Goal: Information Seeking & Learning: Find specific fact

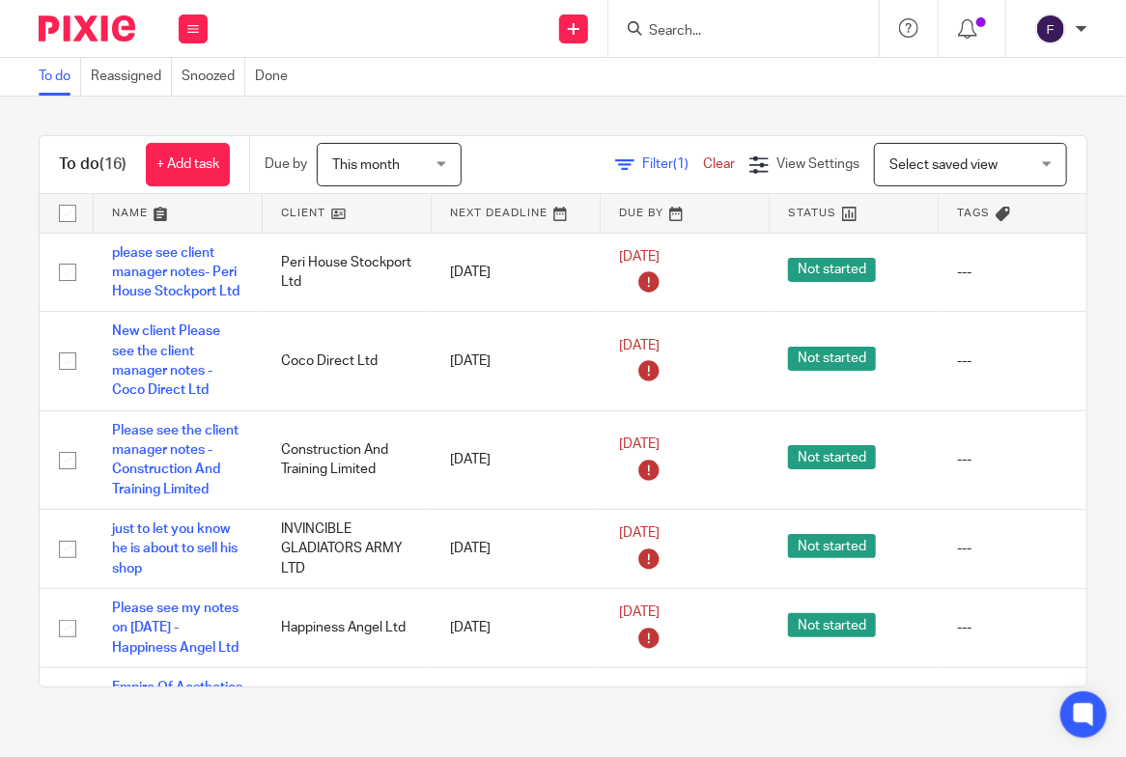
click at [667, 26] on input "Search" at bounding box center [734, 31] width 174 height 17
drag, startPoint x: 682, startPoint y: 28, endPoint x: 643, endPoint y: 22, distance: 39.1
click at [643, 22] on div "r del" at bounding box center [740, 28] width 225 height 24
type input "R DELMI"
click at [844, 22] on button "reset" at bounding box center [842, 25] width 19 height 19
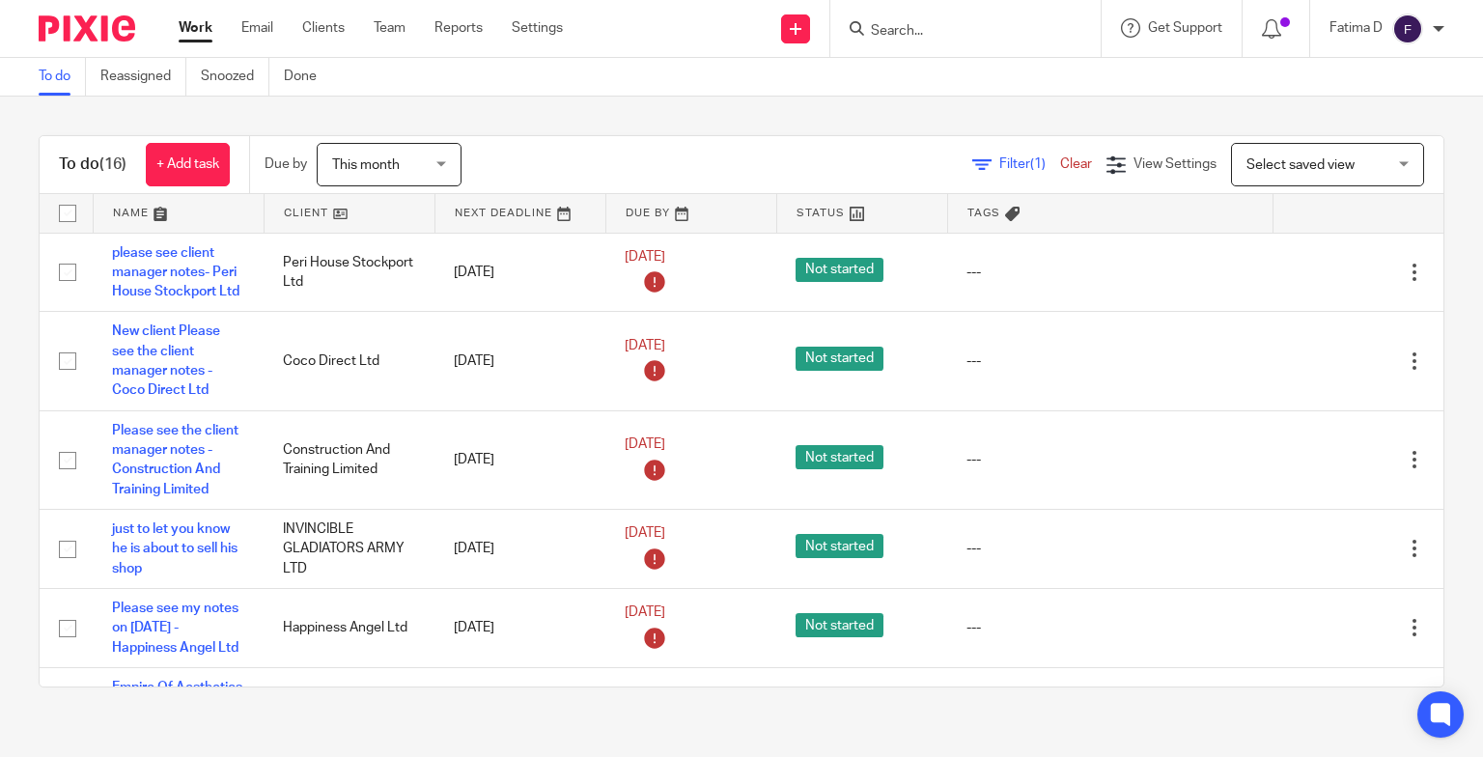
click at [908, 28] on input "Search" at bounding box center [956, 31] width 174 height 17
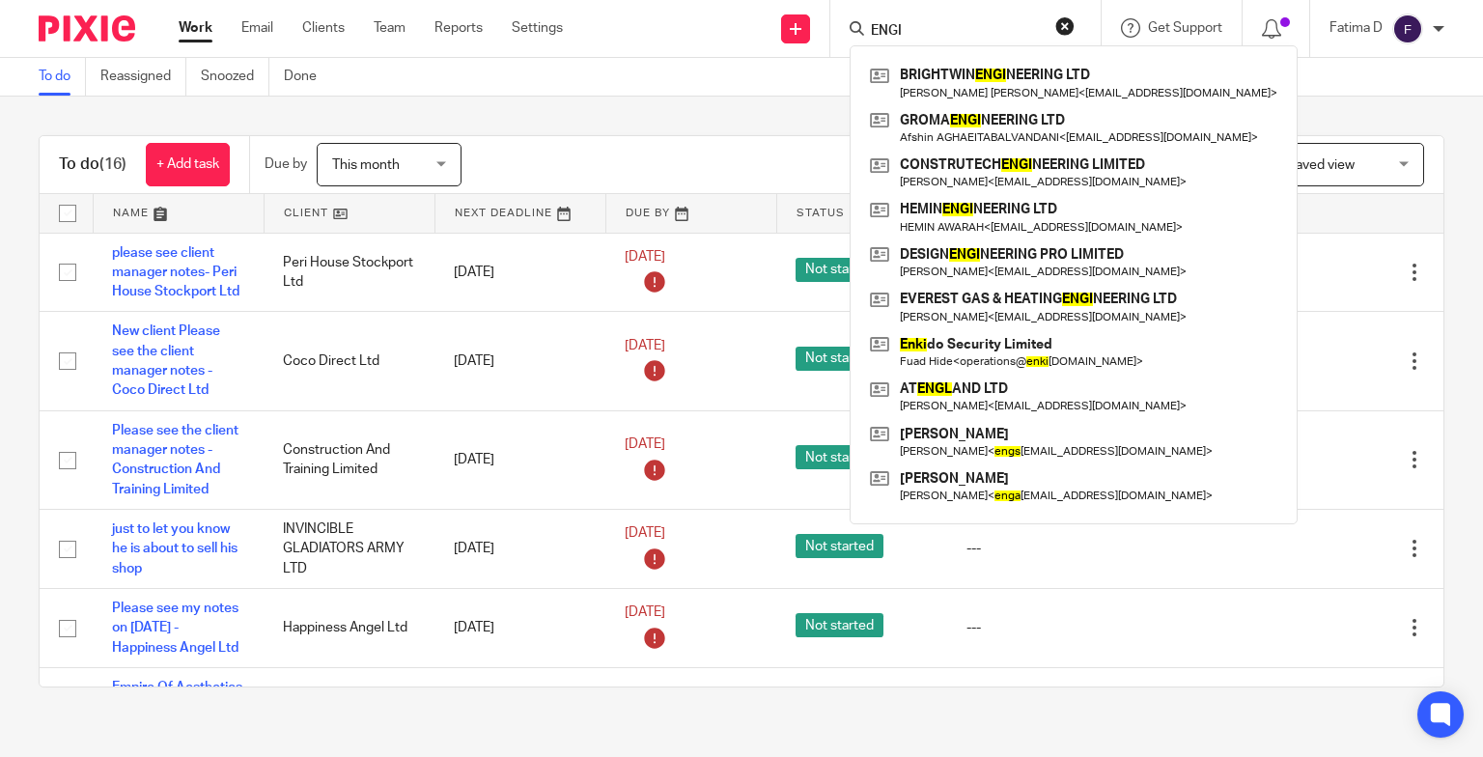
drag, startPoint x: 904, startPoint y: 27, endPoint x: 869, endPoint y: 20, distance: 35.4
click at [869, 20] on form "ENGI" at bounding box center [972, 28] width 206 height 24
paste input "R-[PERSON_NAME] ENGINEERING SOLUTIONS LTD"
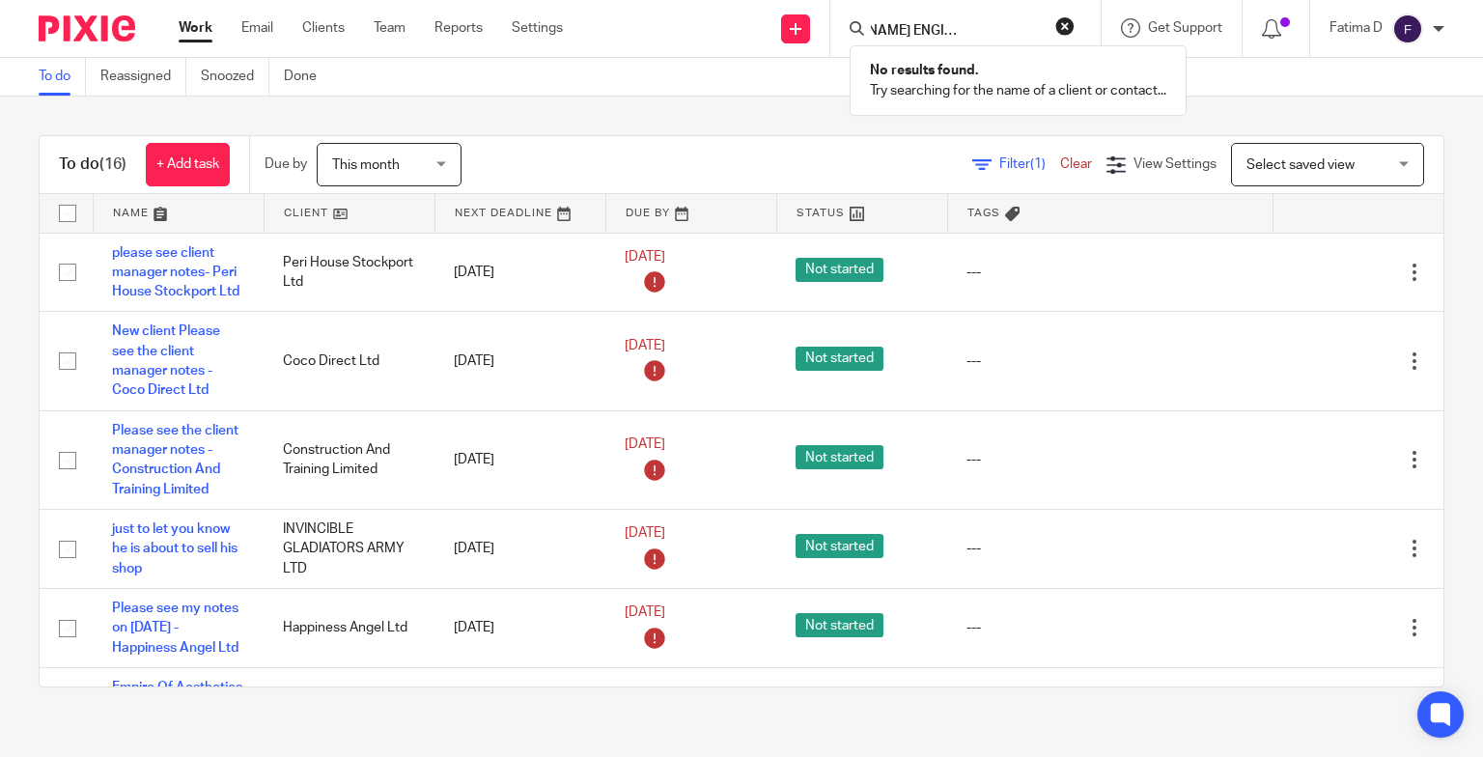
type input "R-DELMI ENGINEERING SOLUTIONS LTD"
click at [1060, 23] on button "reset" at bounding box center [1064, 25] width 19 height 19
click at [318, 21] on link "Clients" at bounding box center [323, 27] width 42 height 19
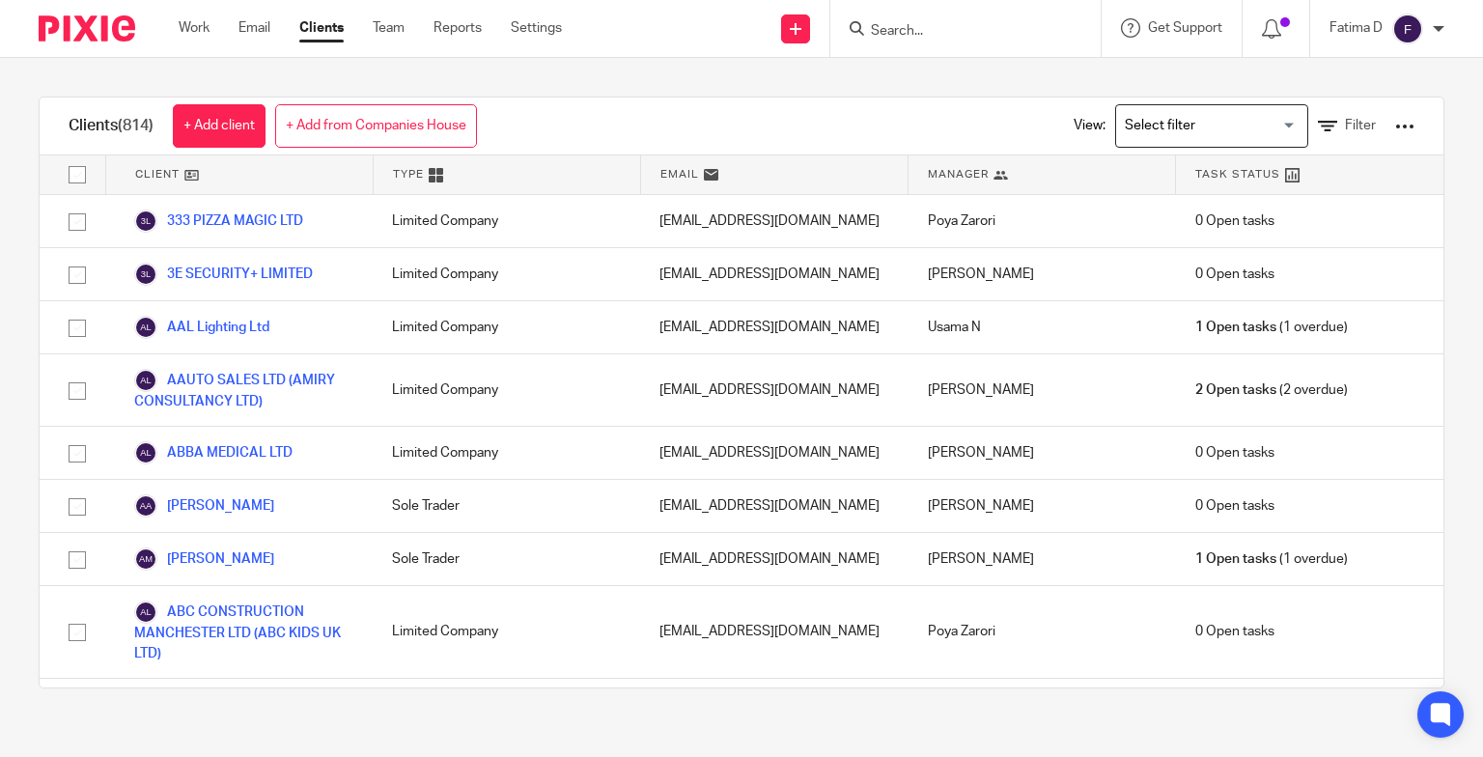
click at [881, 23] on input "Search" at bounding box center [956, 31] width 174 height 17
paste input "R-[PERSON_NAME] ENGINEERING SOLUTIONS LTD"
type input "R-DELMI ENGINEERING SOLUTIONS LTD"
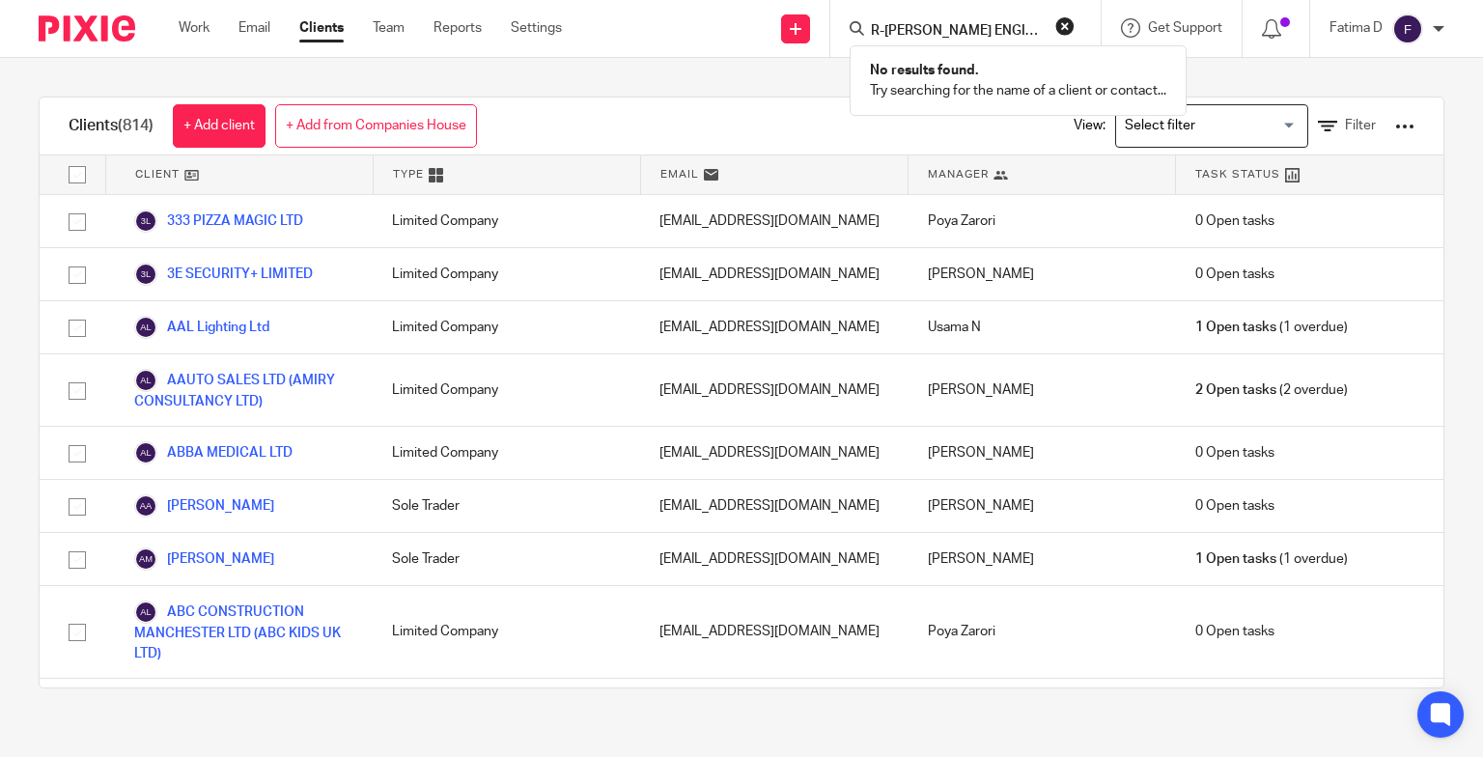
click at [1286, 66] on div "Clients (814) + Add client + Add from Companies House View: Loading... Filter C…" at bounding box center [741, 392] width 1483 height 669
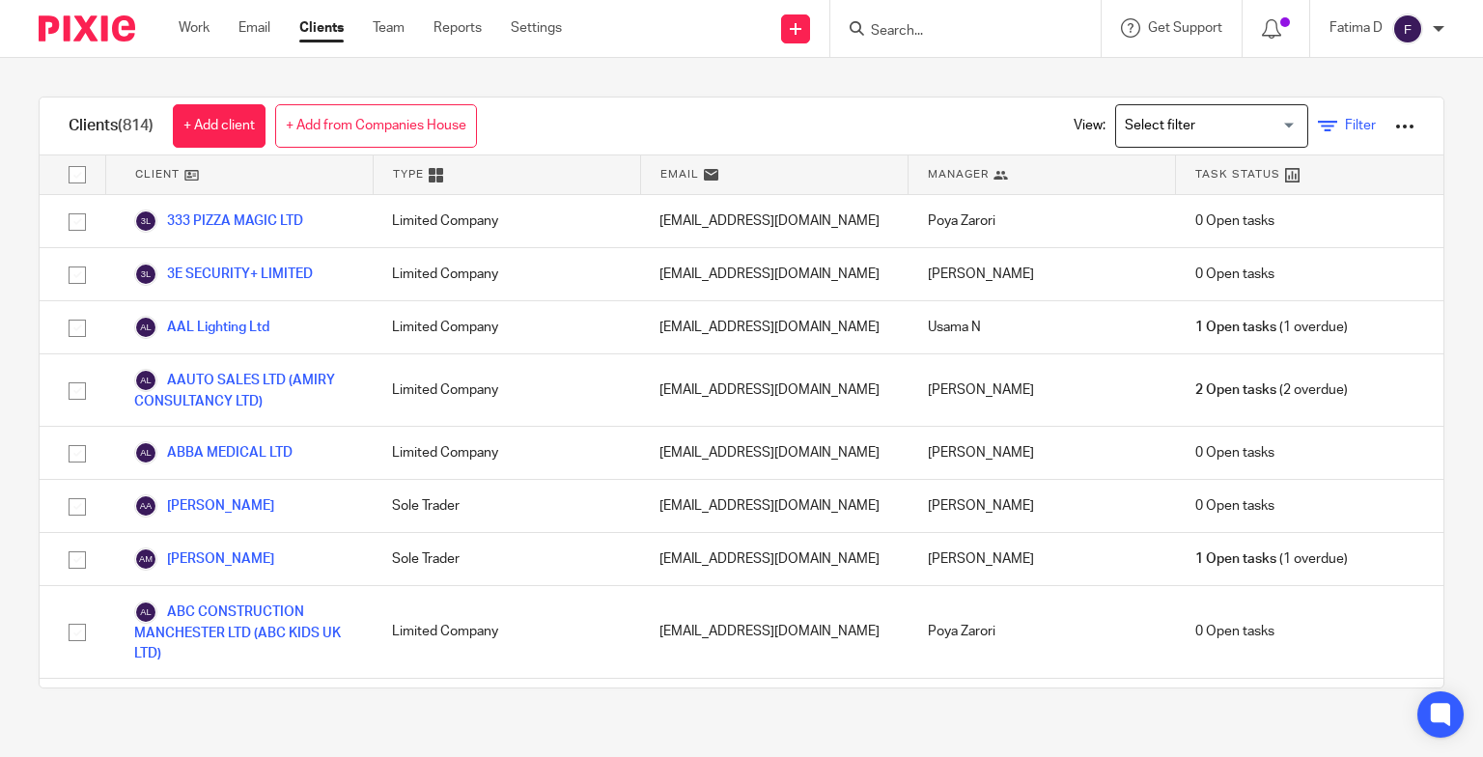
click at [1318, 127] on icon at bounding box center [1327, 126] width 19 height 19
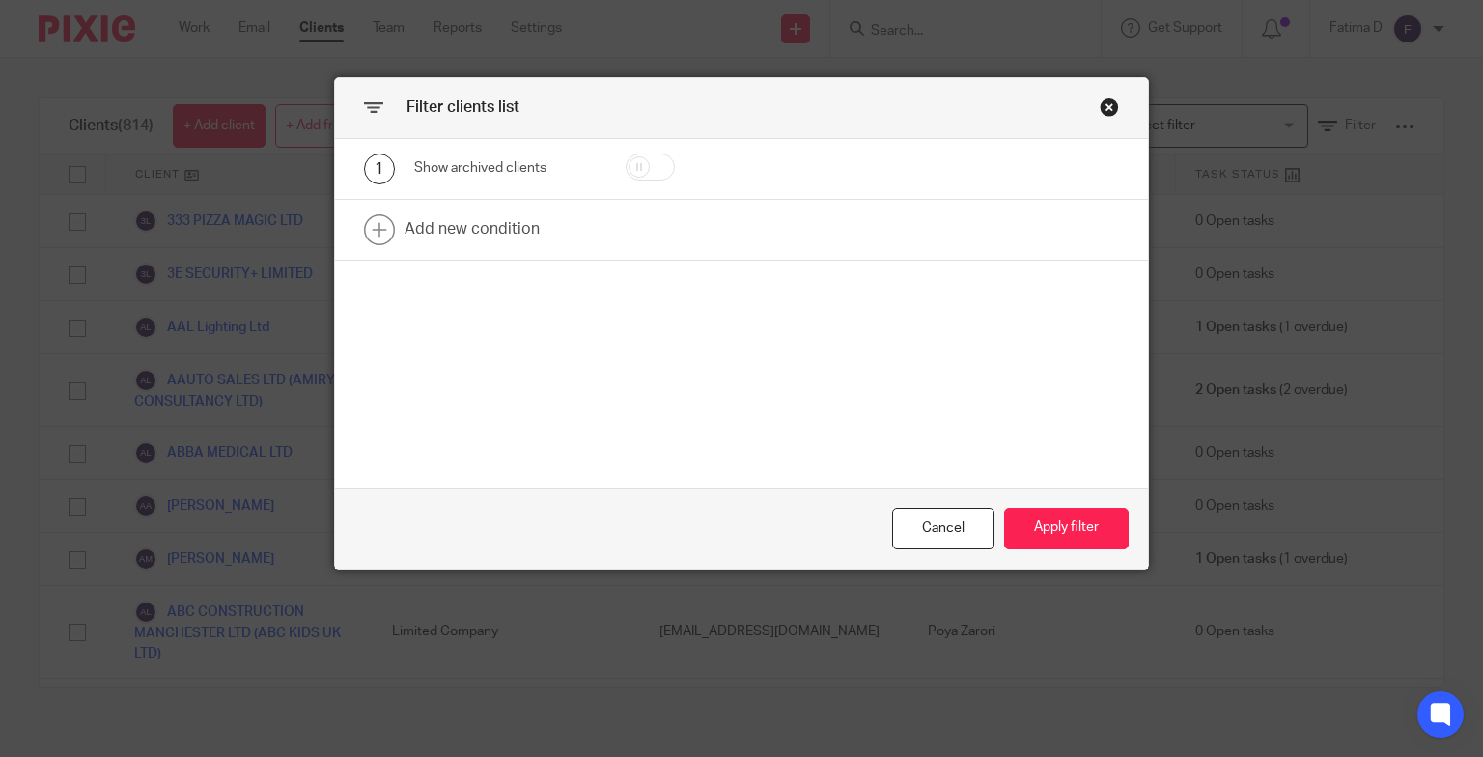
click at [653, 166] on input "checkbox" at bounding box center [650, 167] width 49 height 27
checkbox input "true"
click at [1048, 533] on button "Apply filter" at bounding box center [1066, 529] width 125 height 42
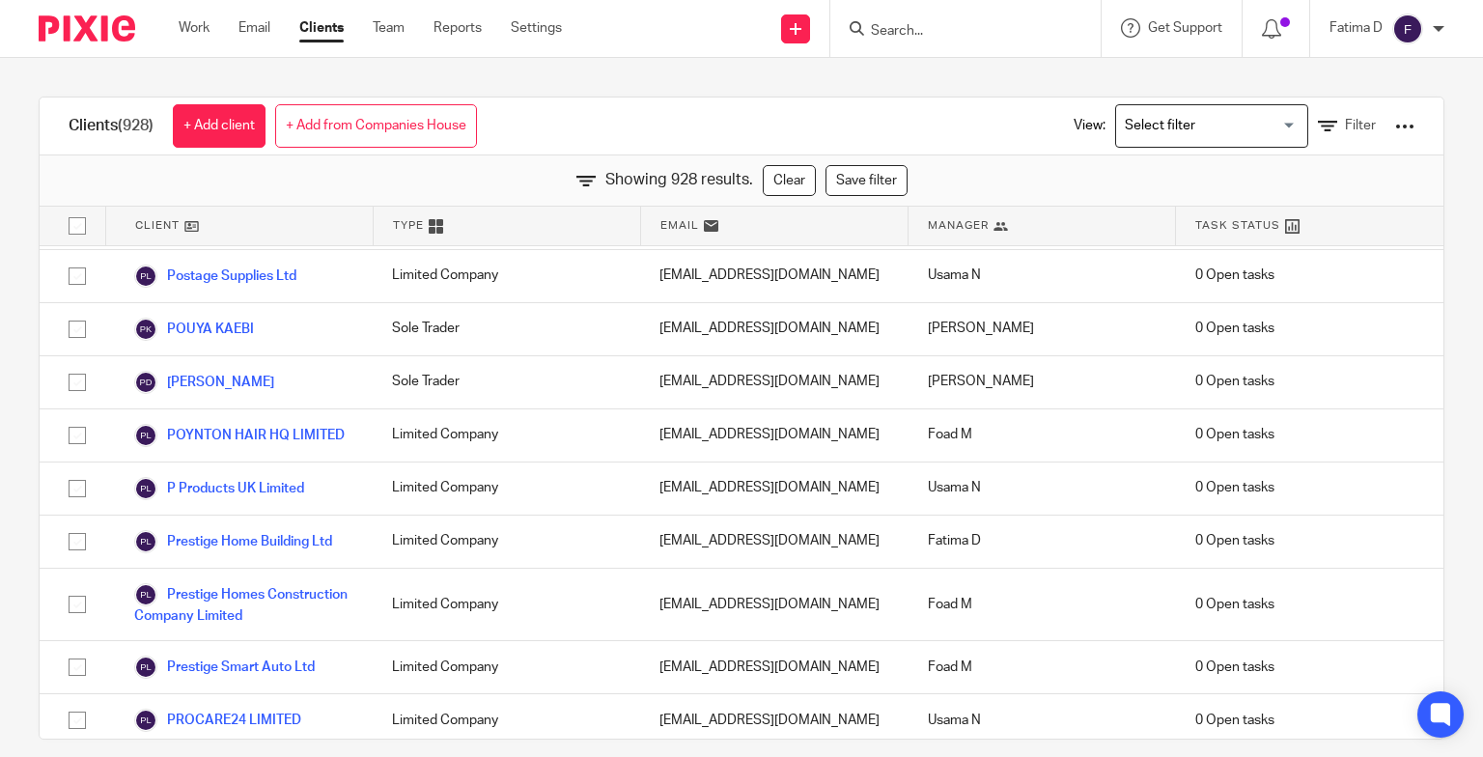
scroll to position [42390, 0]
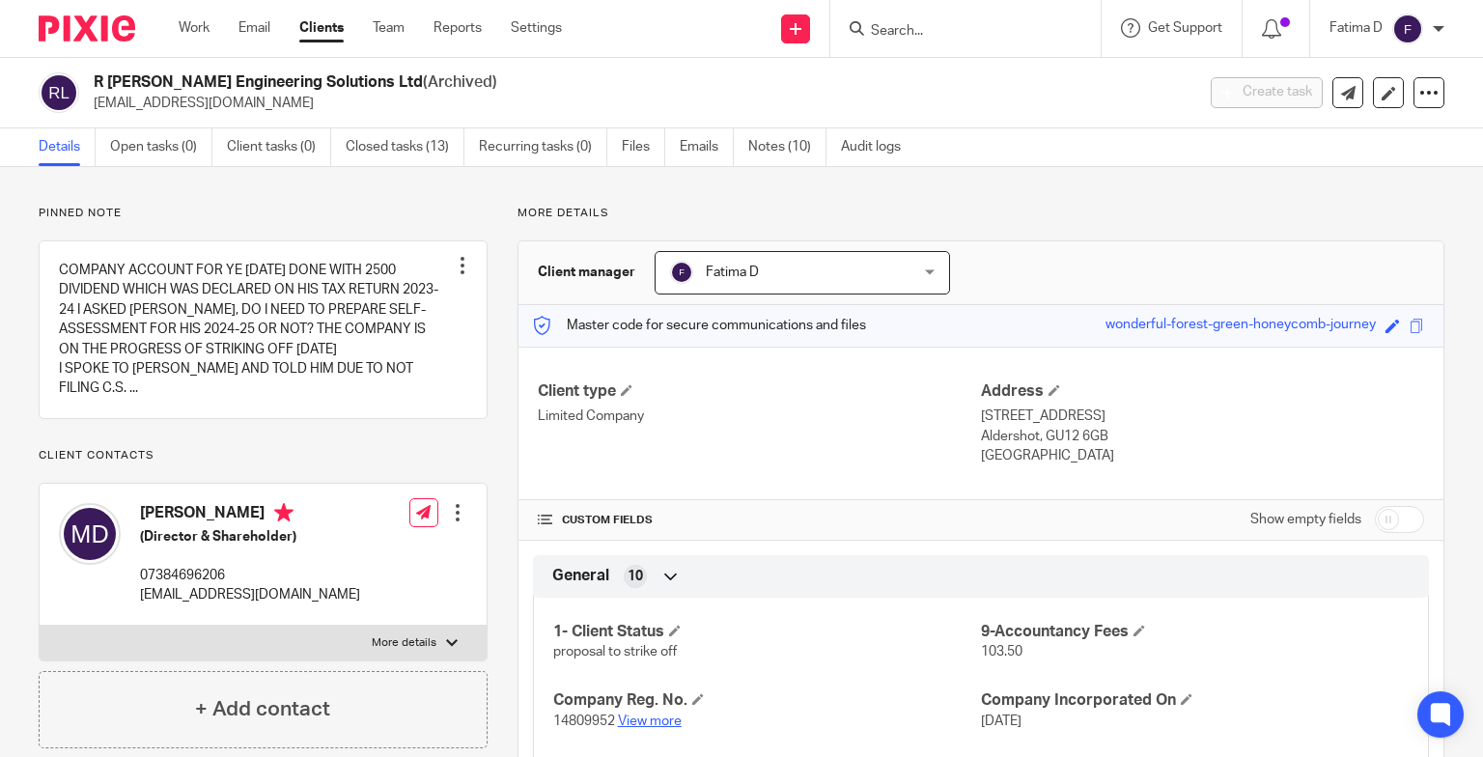
click at [635, 718] on link "View more" at bounding box center [650, 722] width 64 height 14
click at [672, 629] on span at bounding box center [675, 631] width 12 height 12
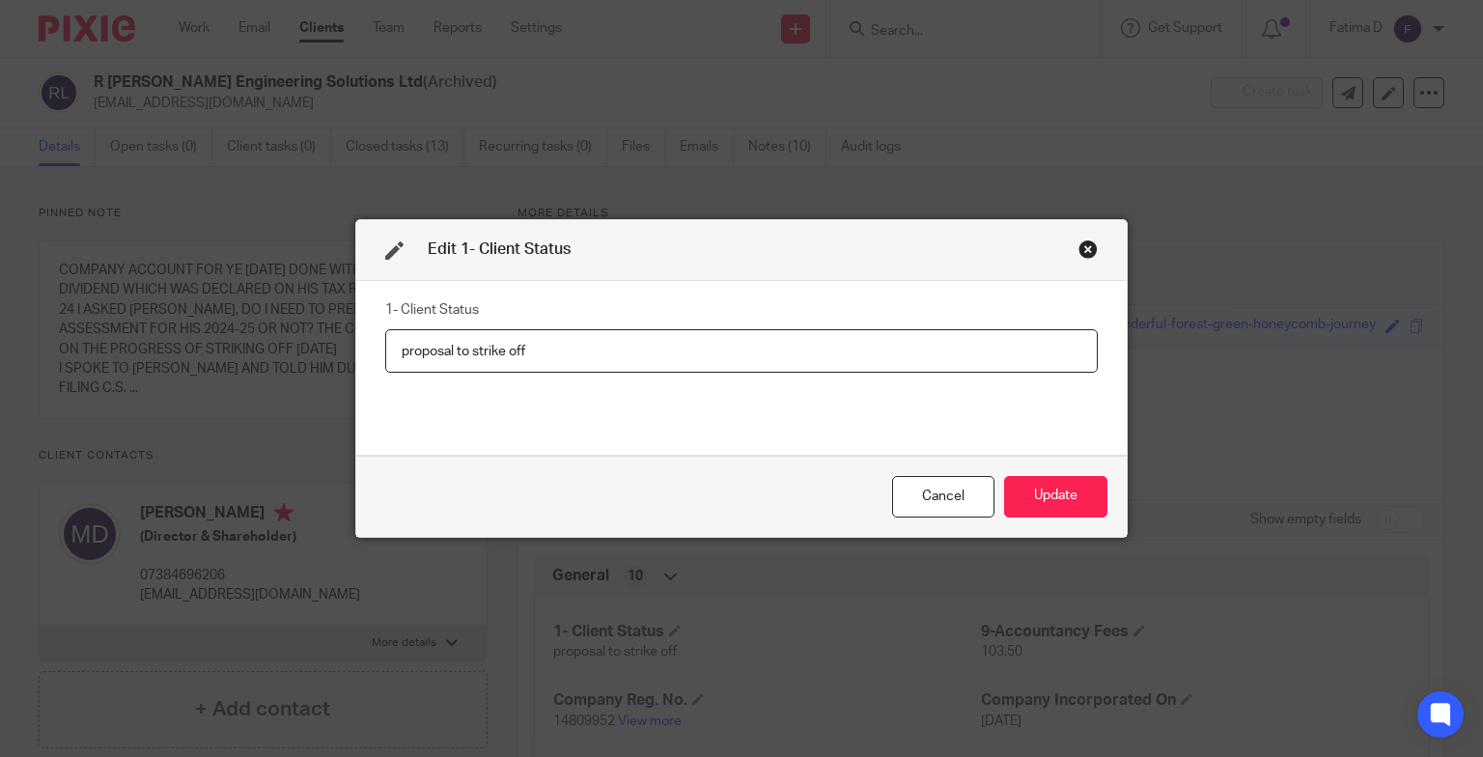
drag, startPoint x: 534, startPoint y: 354, endPoint x: 386, endPoint y: 339, distance: 148.5
click at [386, 339] on input "proposal to strike off" at bounding box center [741, 350] width 713 height 43
type input "Dissolved"
click at [1048, 491] on button "Update" at bounding box center [1055, 497] width 103 height 42
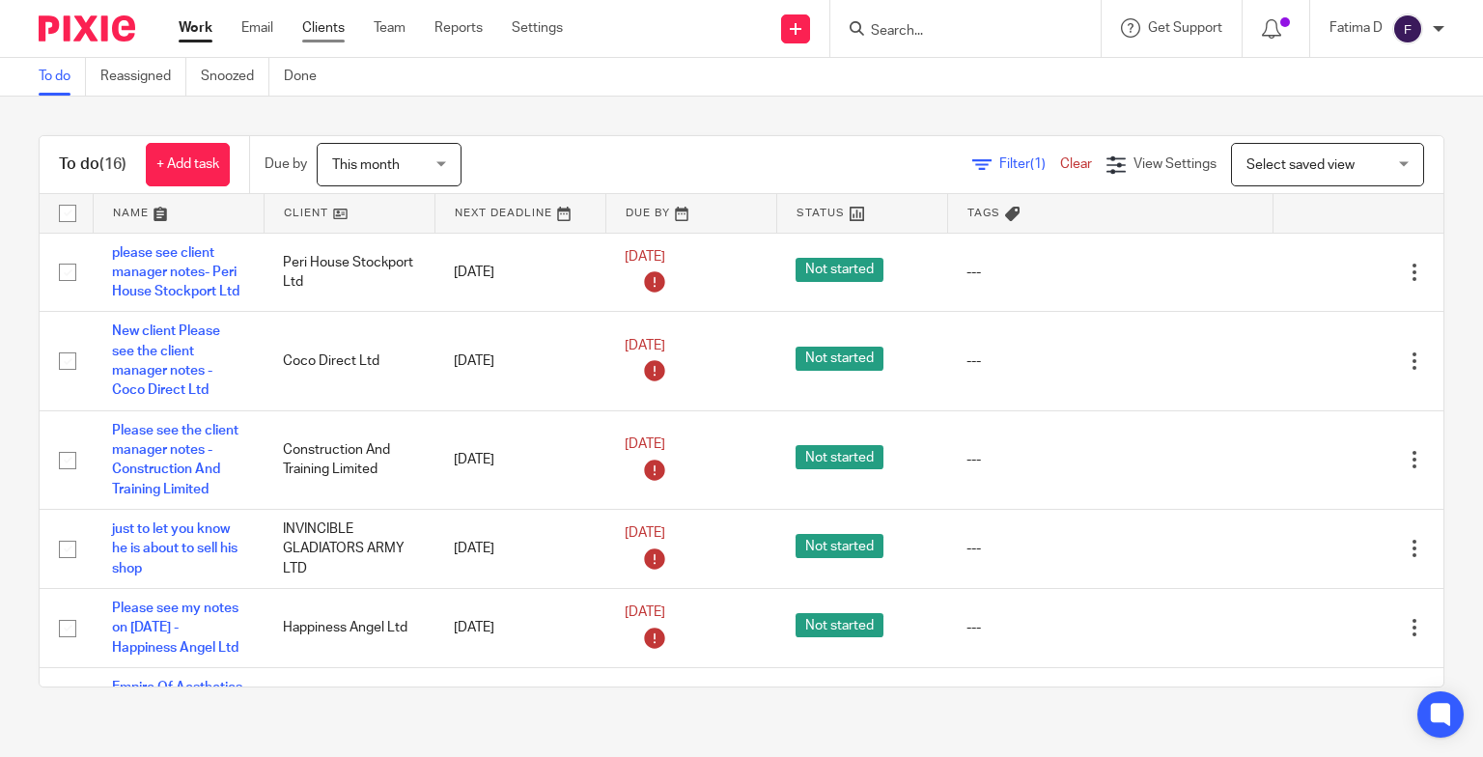
click at [321, 23] on link "Clients" at bounding box center [323, 27] width 42 height 19
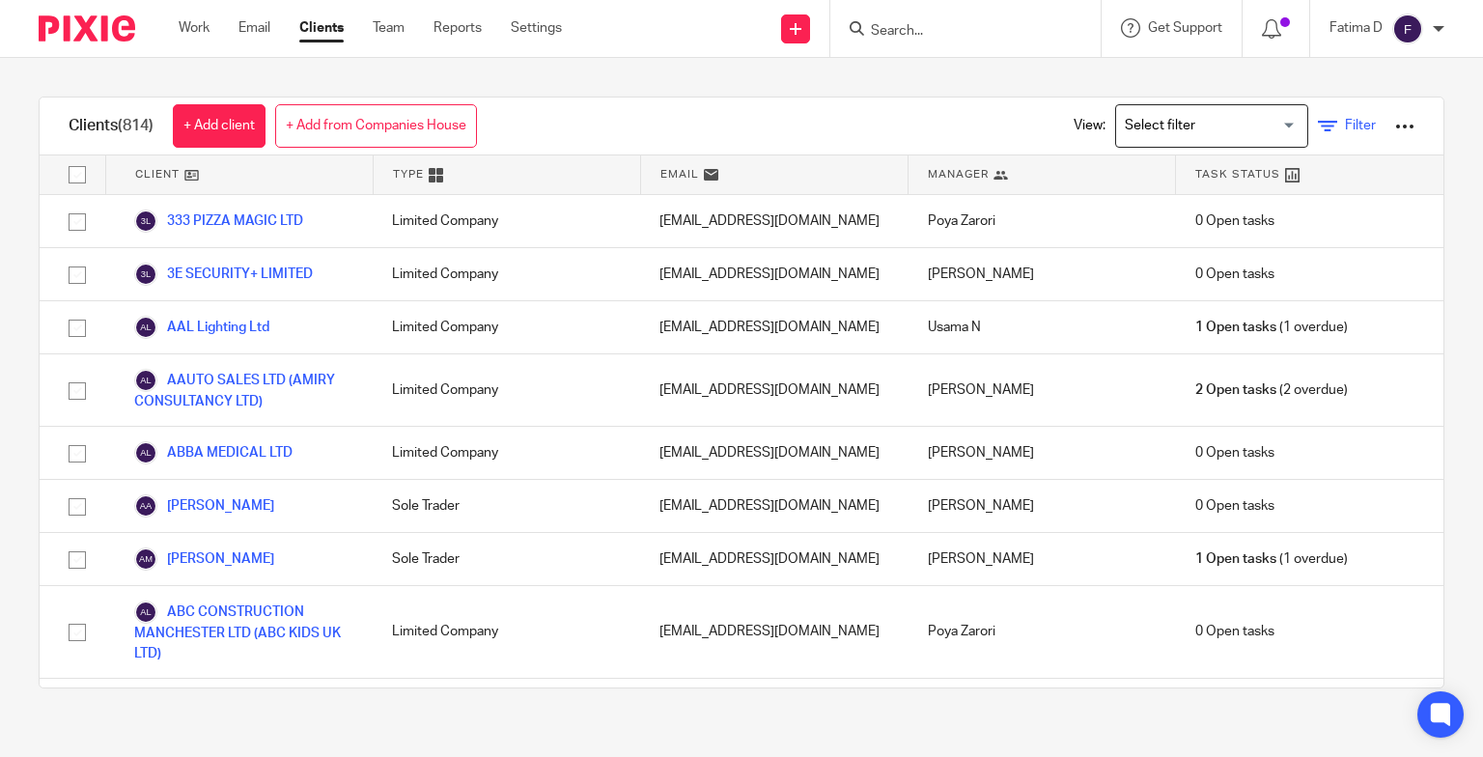
click at [1318, 127] on icon at bounding box center [1327, 126] width 19 height 19
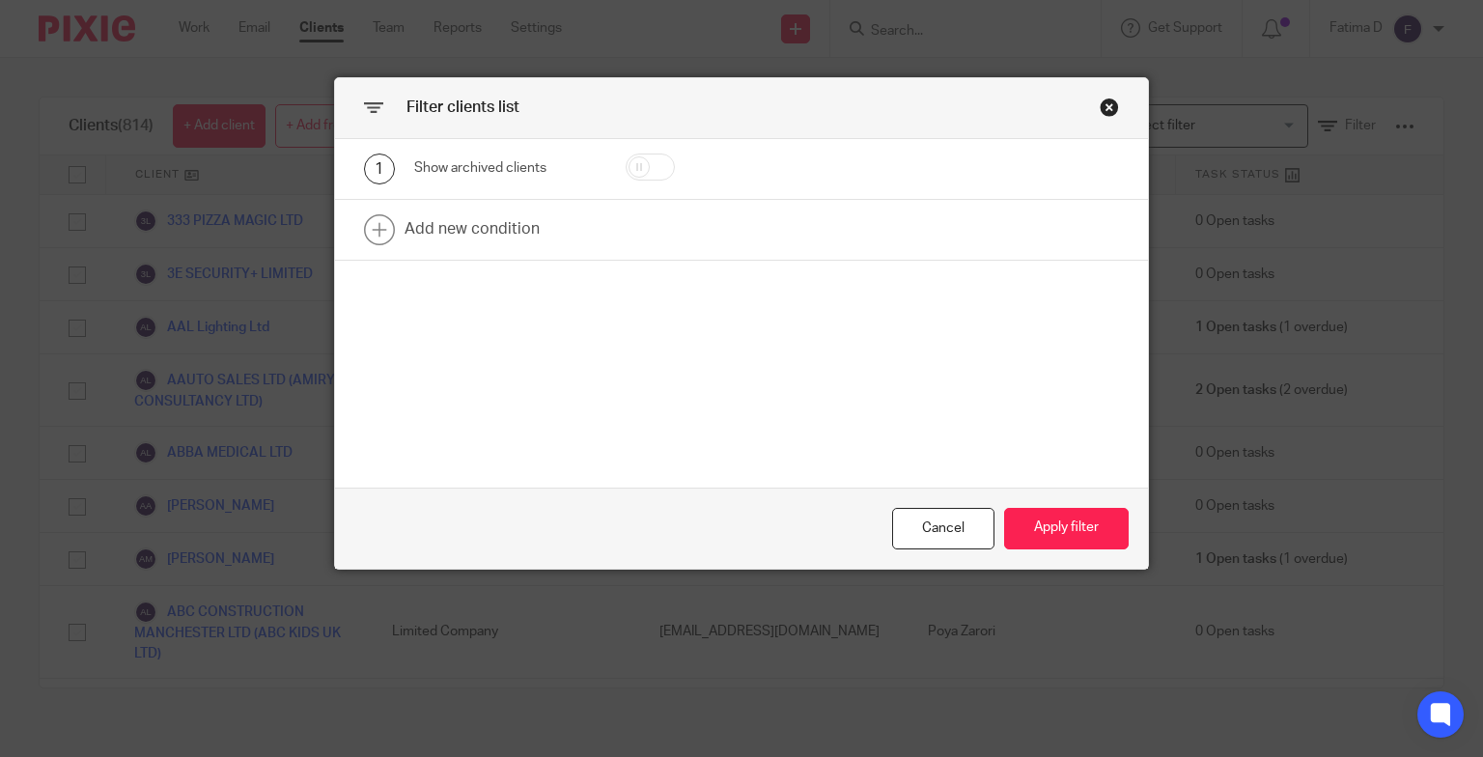
click at [649, 166] on input "checkbox" at bounding box center [650, 167] width 49 height 27
checkbox input "true"
click at [1031, 525] on button "Apply filter" at bounding box center [1066, 529] width 125 height 42
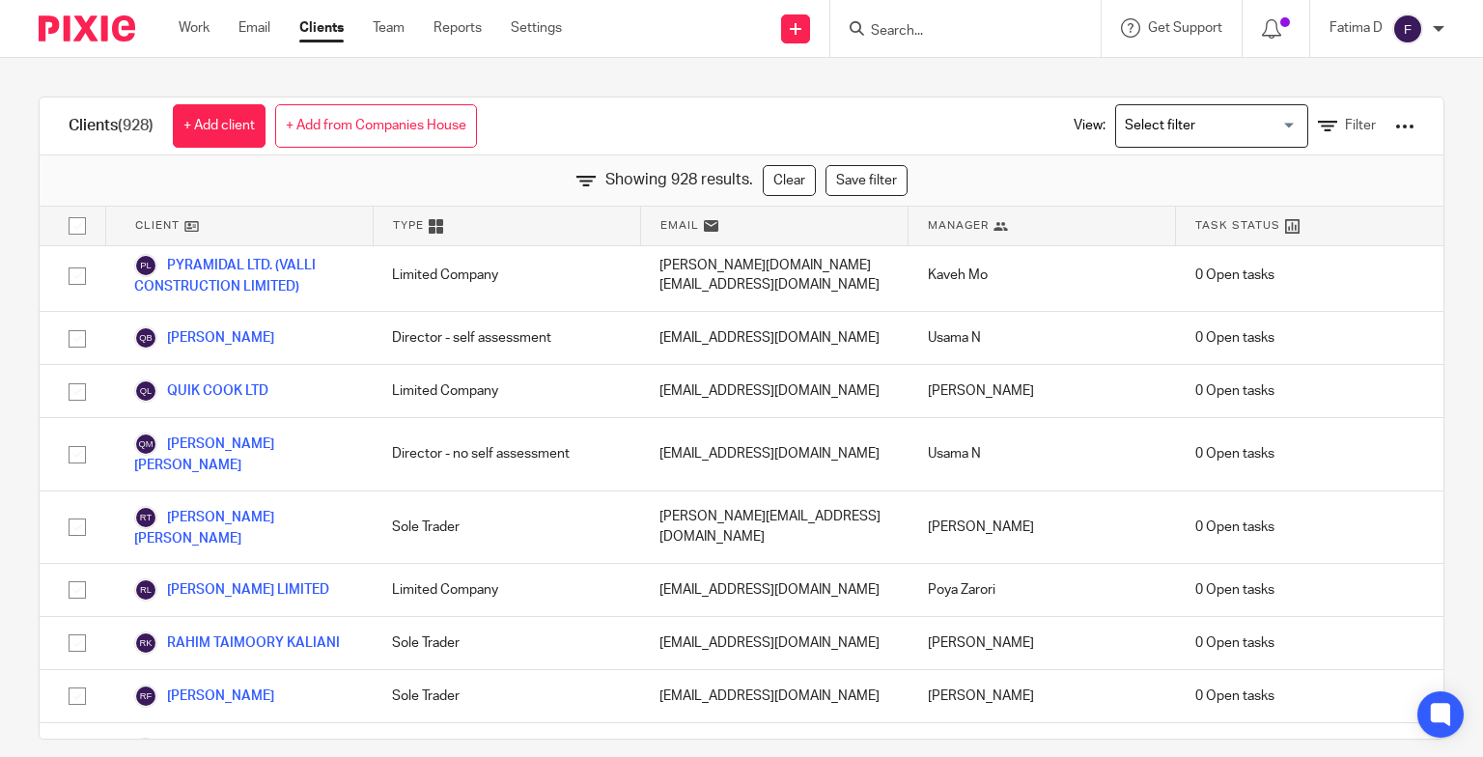
scroll to position [42561, 0]
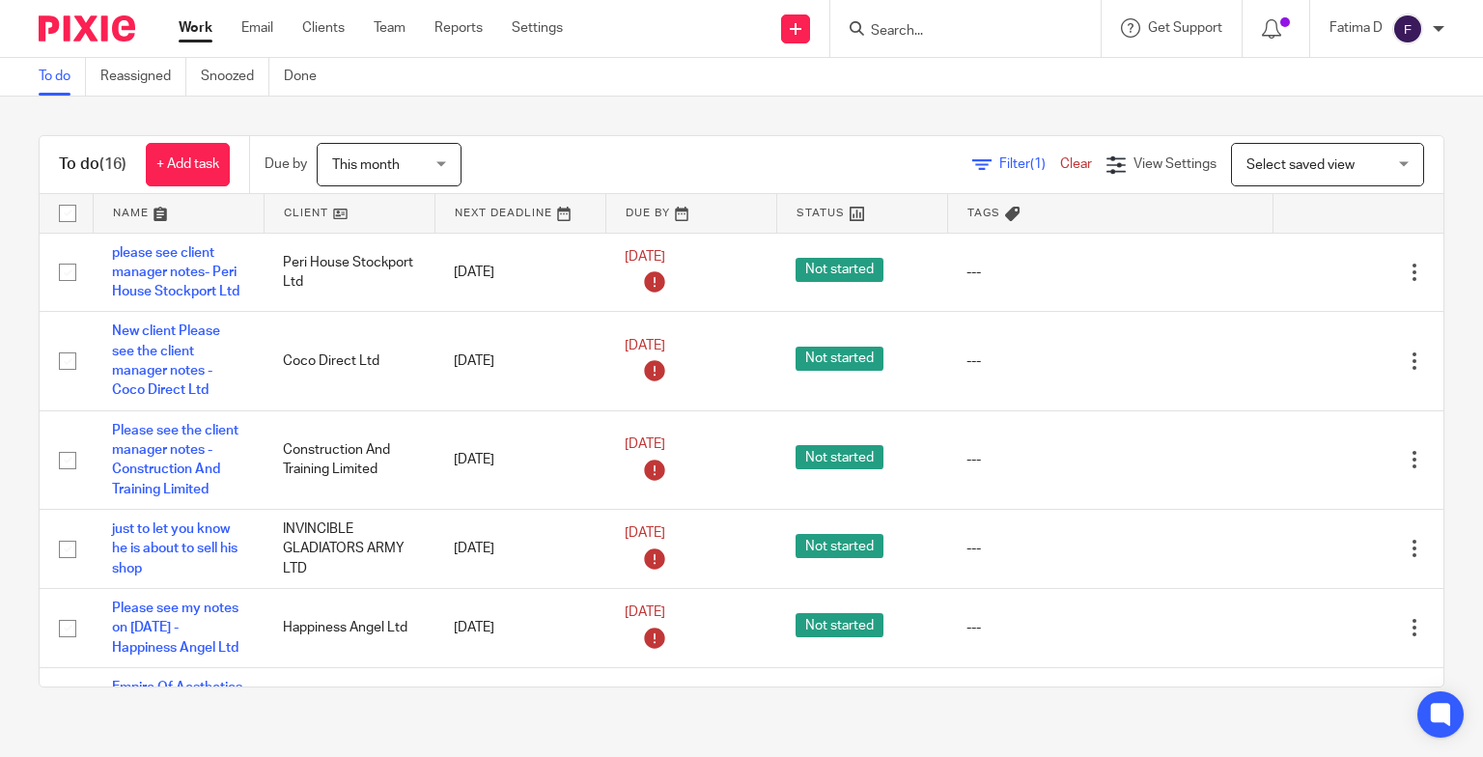
click at [884, 23] on input "Search" at bounding box center [956, 31] width 174 height 17
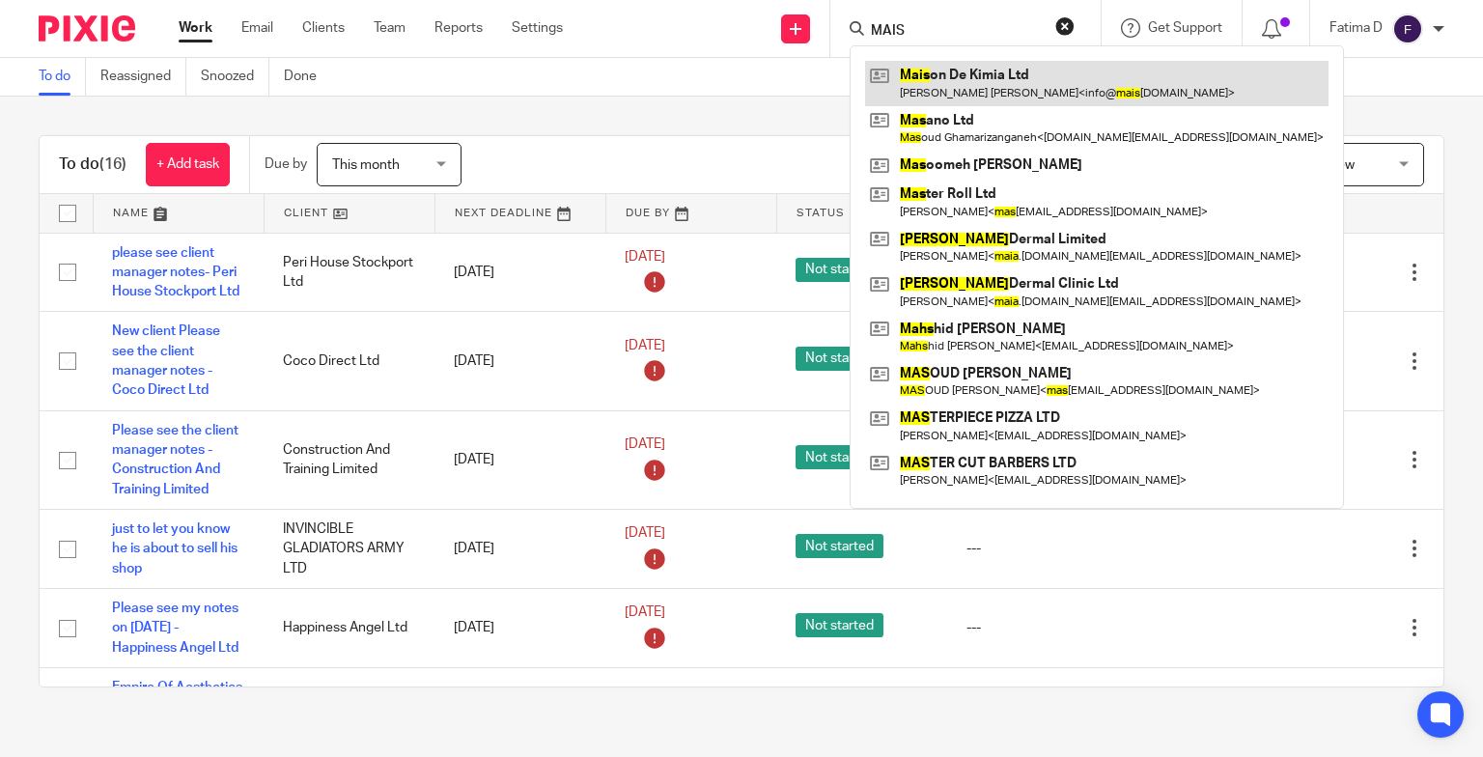
type input "MAIS"
click at [968, 76] on link at bounding box center [1096, 83] width 463 height 44
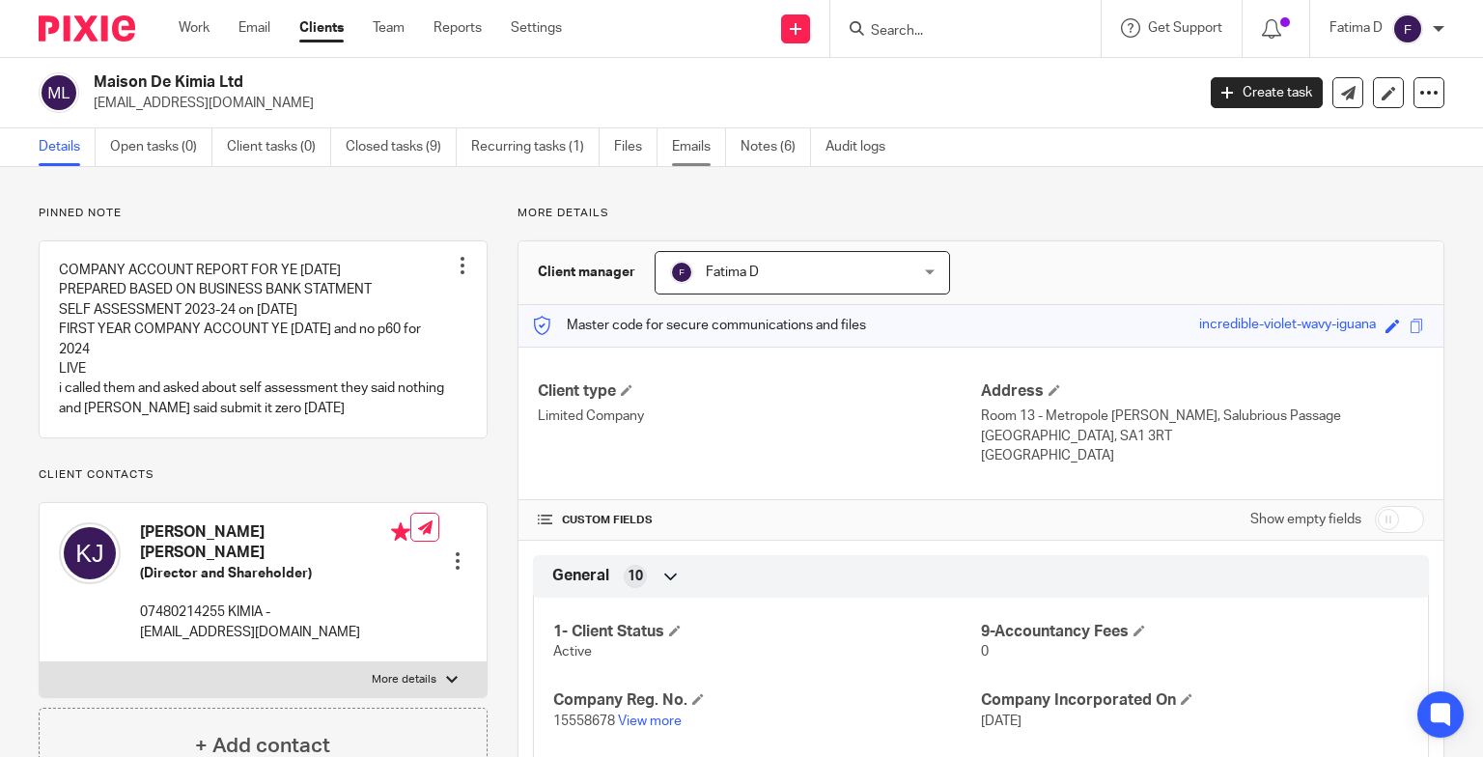
click at [696, 143] on link "Emails" at bounding box center [699, 147] width 54 height 38
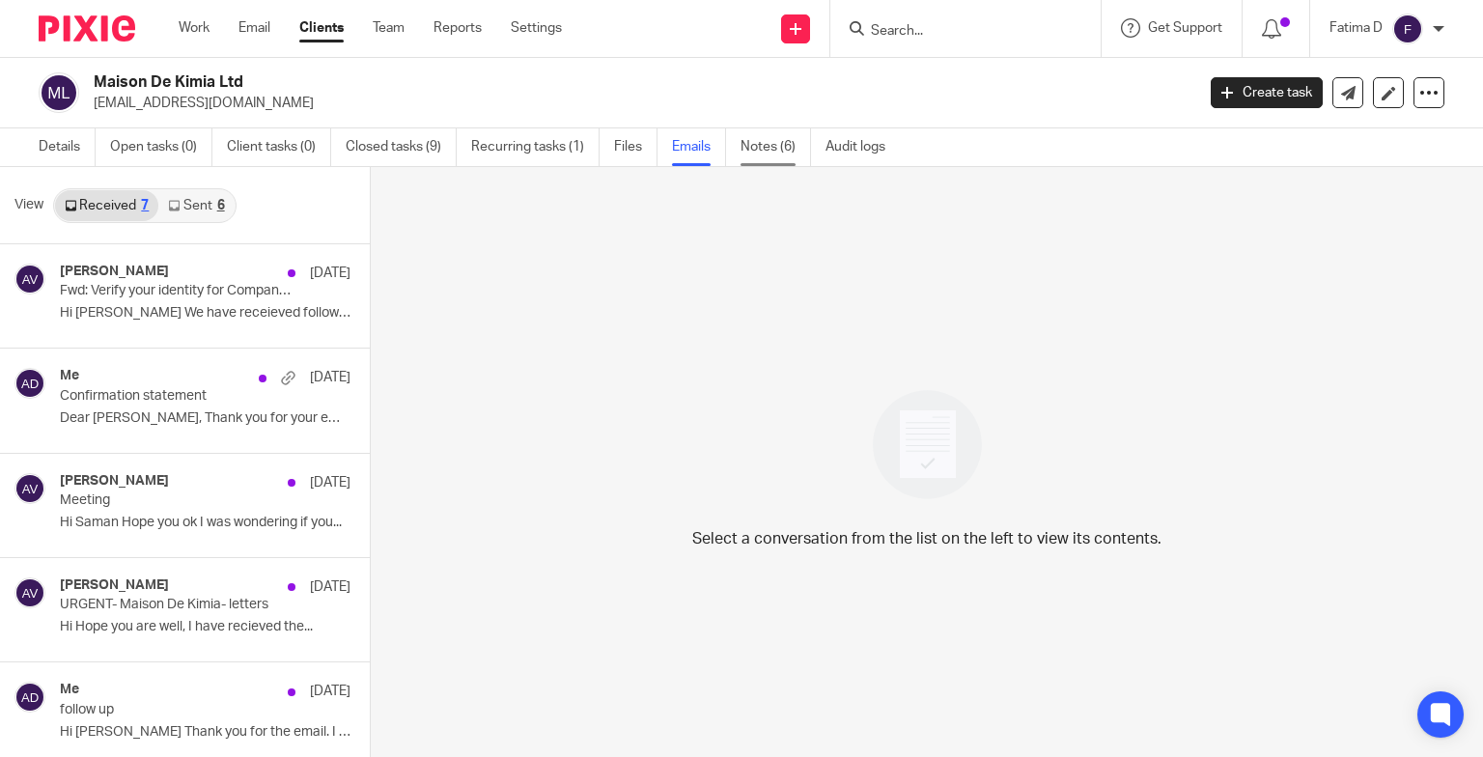
click at [762, 145] on link "Notes (6)" at bounding box center [776, 147] width 70 height 38
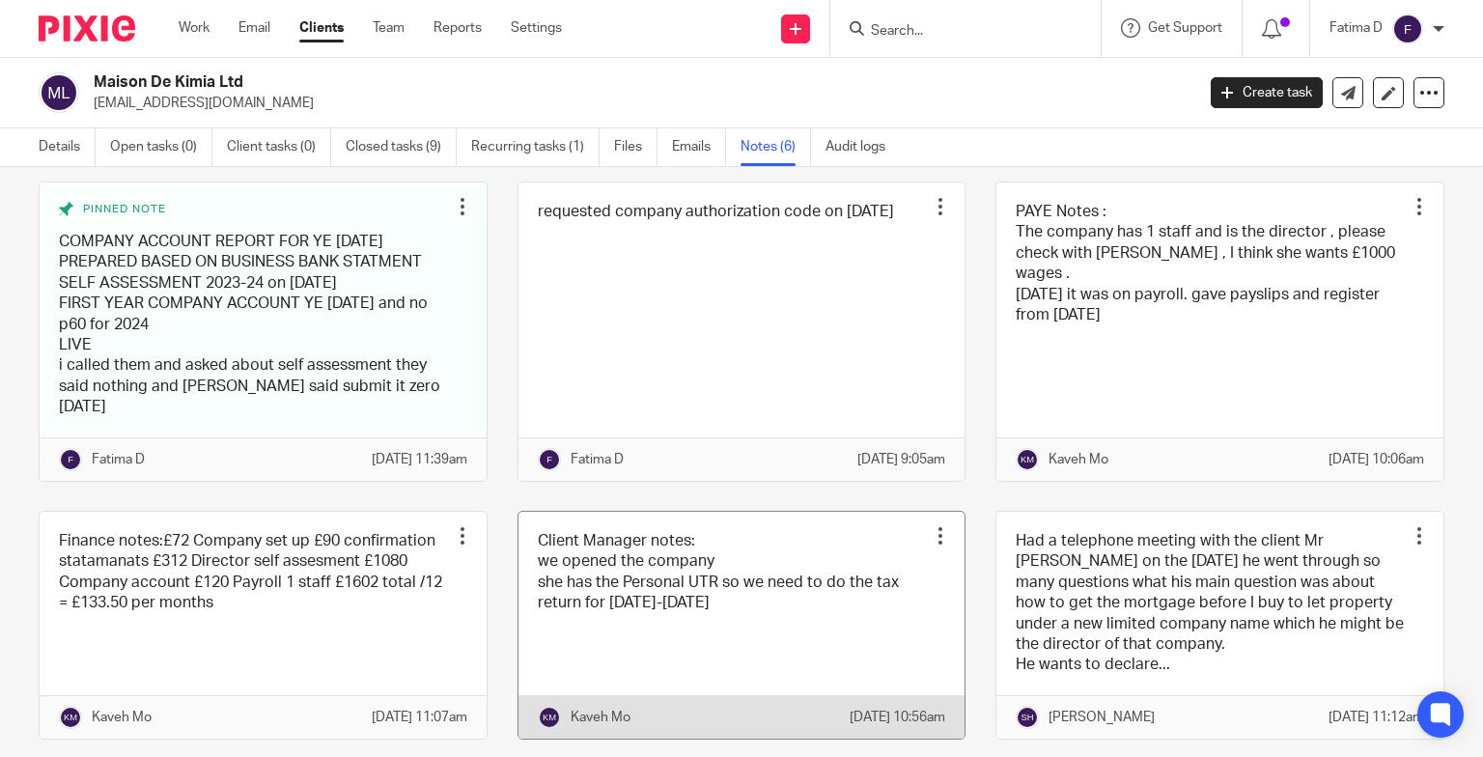
scroll to position [145, 0]
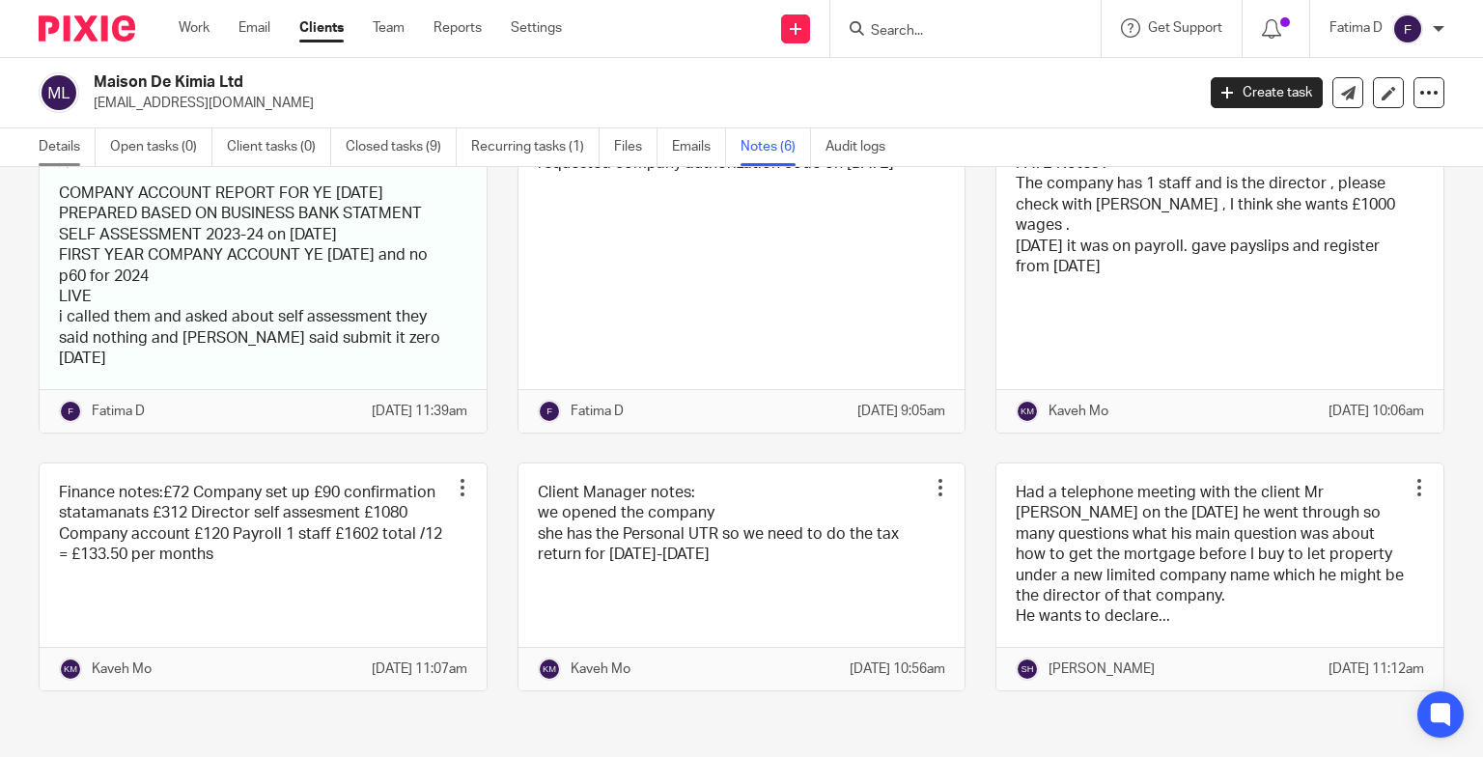
click at [50, 147] on link "Details" at bounding box center [67, 147] width 57 height 38
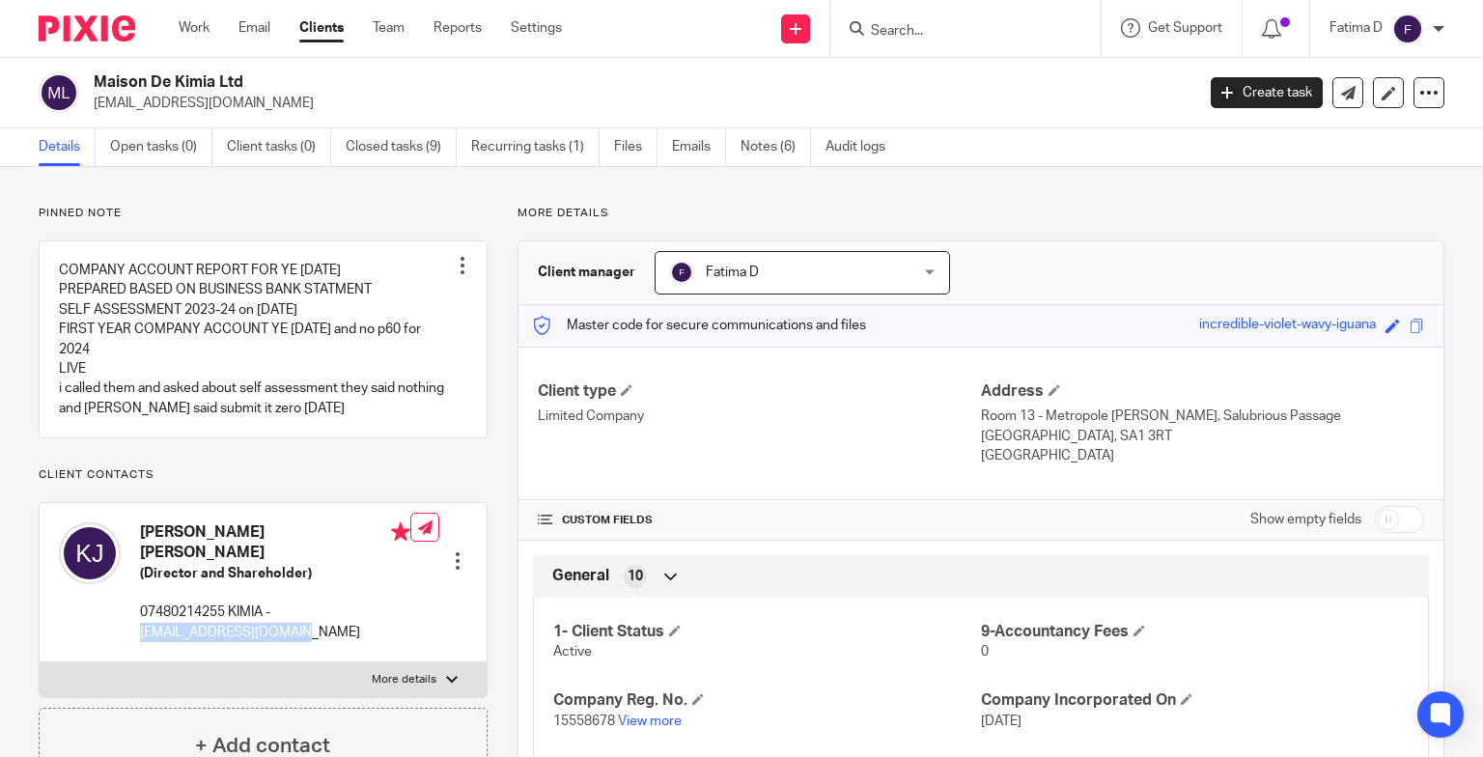
drag, startPoint x: 309, startPoint y: 616, endPoint x: 131, endPoint y: 614, distance: 177.7
click at [131, 614] on div "[PERSON_NAME] [PERSON_NAME] (Director and Shareholder) 07480214255 KIMIA - [EMA…" at bounding box center [234, 582] width 351 height 139
drag, startPoint x: 131, startPoint y: 614, endPoint x: 177, endPoint y: 617, distance: 45.5
copy p "[EMAIL_ADDRESS][DOMAIN_NAME]"
drag, startPoint x: 241, startPoint y: 77, endPoint x: 97, endPoint y: 77, distance: 144.8
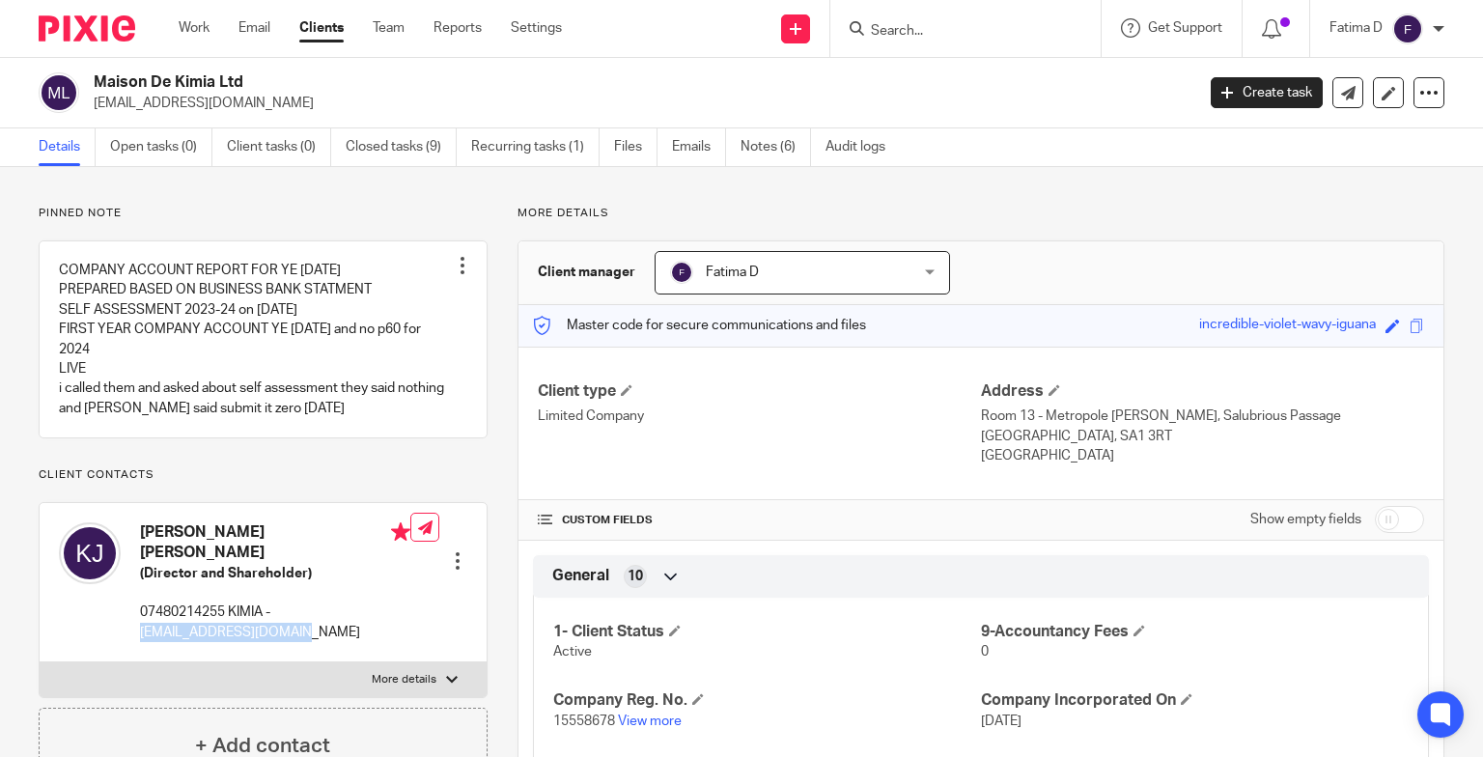
click at [97, 77] on h2 "Maison De Kimia Ltd" at bounding box center [529, 82] width 871 height 20
copy h2 "Maison De Kimia Ltd"
click at [684, 147] on link "Emails" at bounding box center [699, 147] width 54 height 38
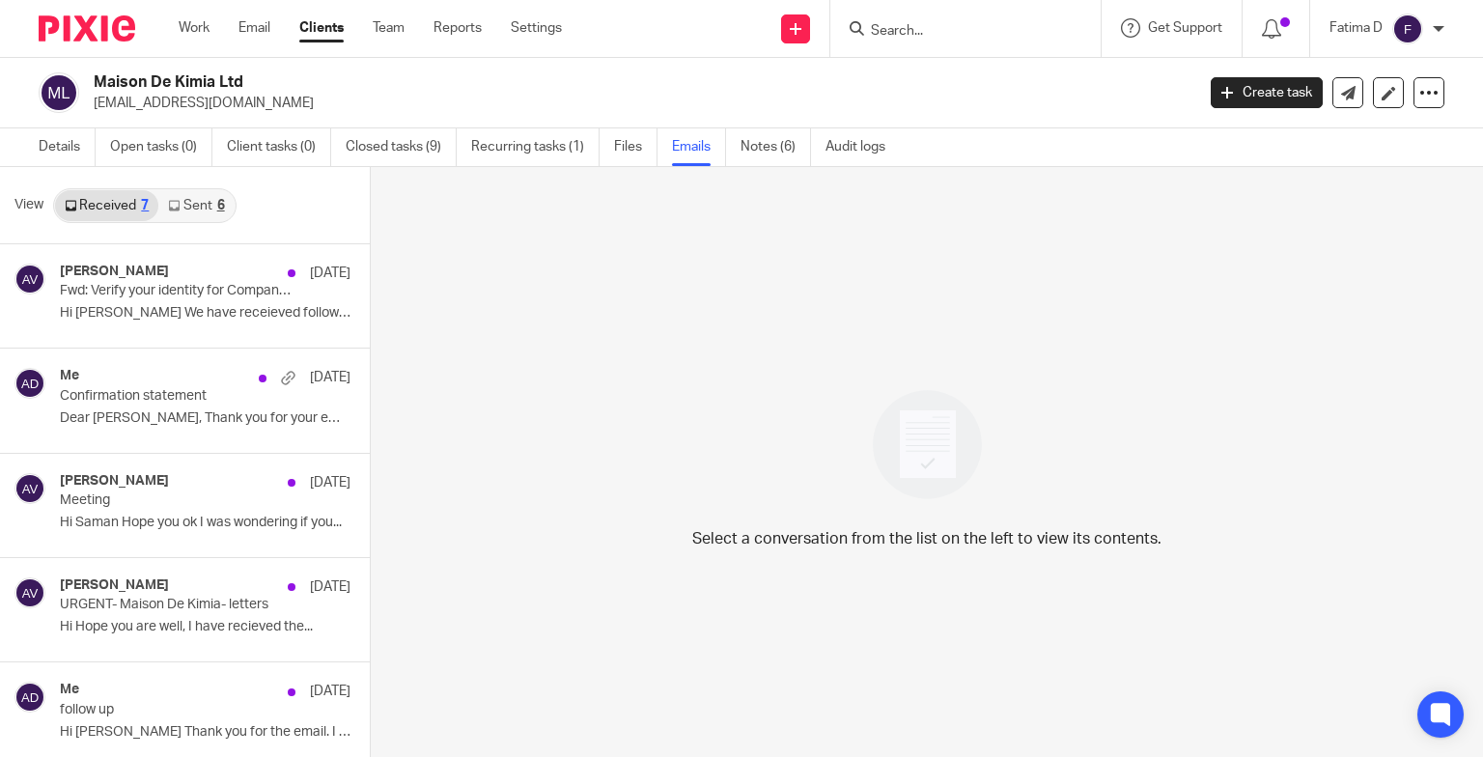
click at [190, 203] on link "Sent 6" at bounding box center [195, 205] width 75 height 31
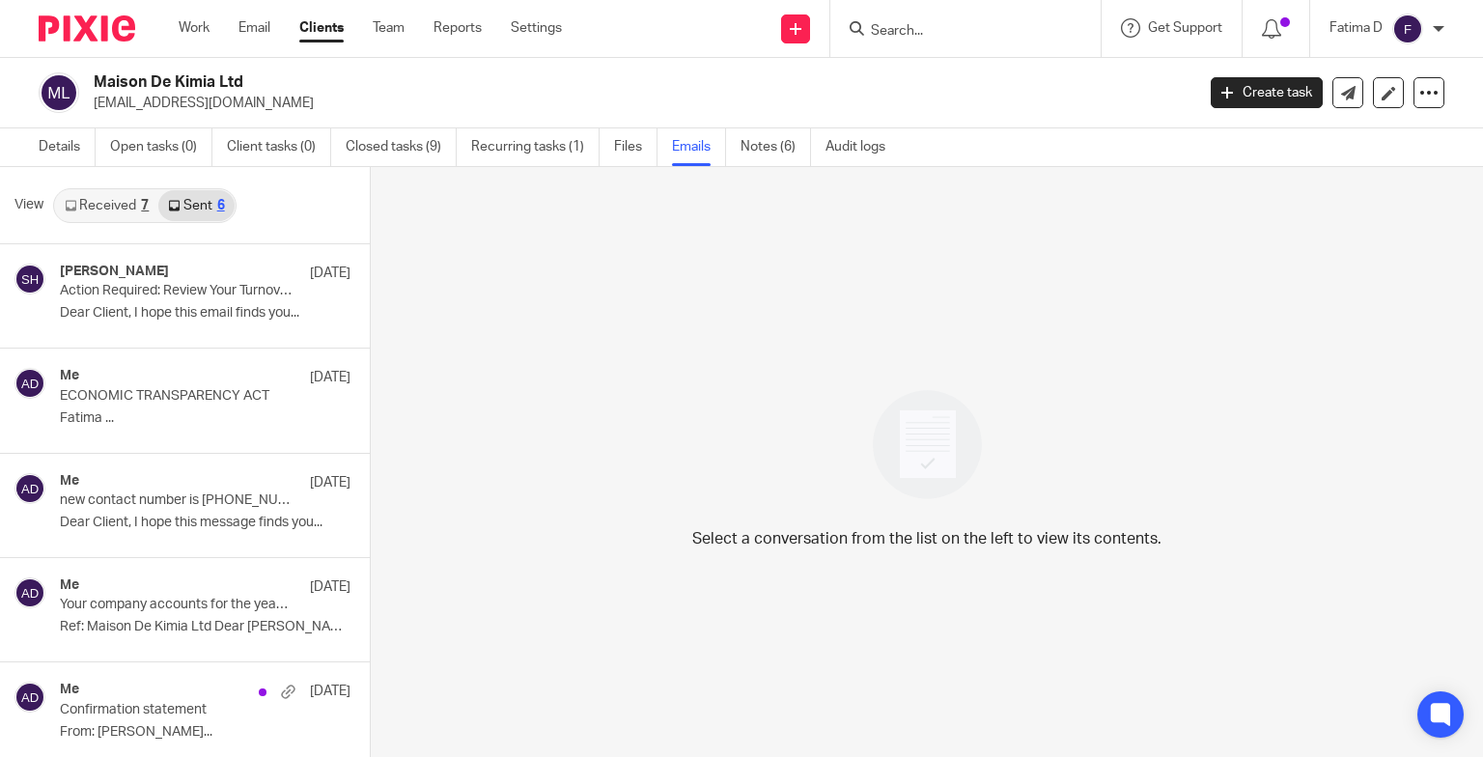
scroll to position [3, 0]
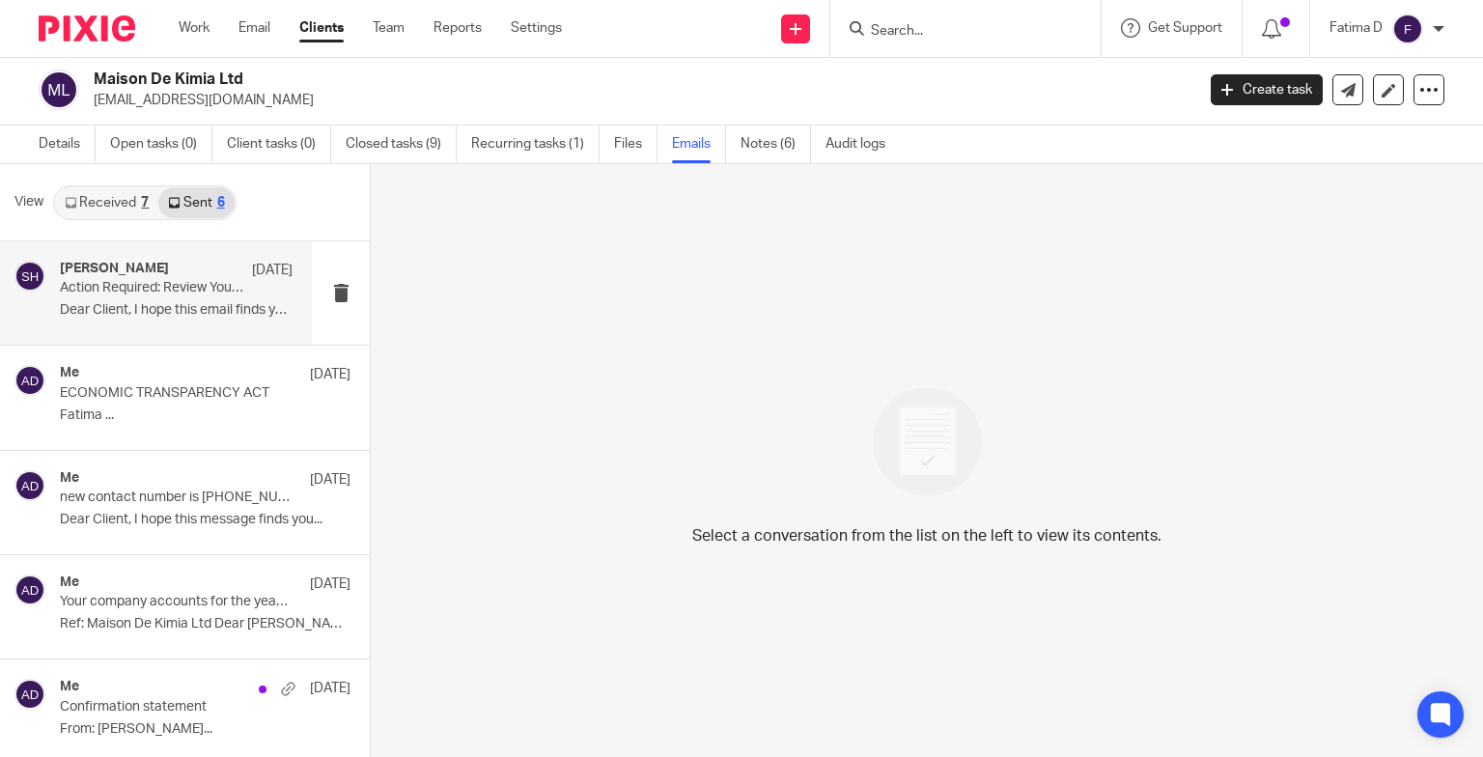
click at [171, 301] on div "[PERSON_NAME] [DATE] Action Required: Review Your Turnover for VAT Registration…" at bounding box center [176, 293] width 233 height 65
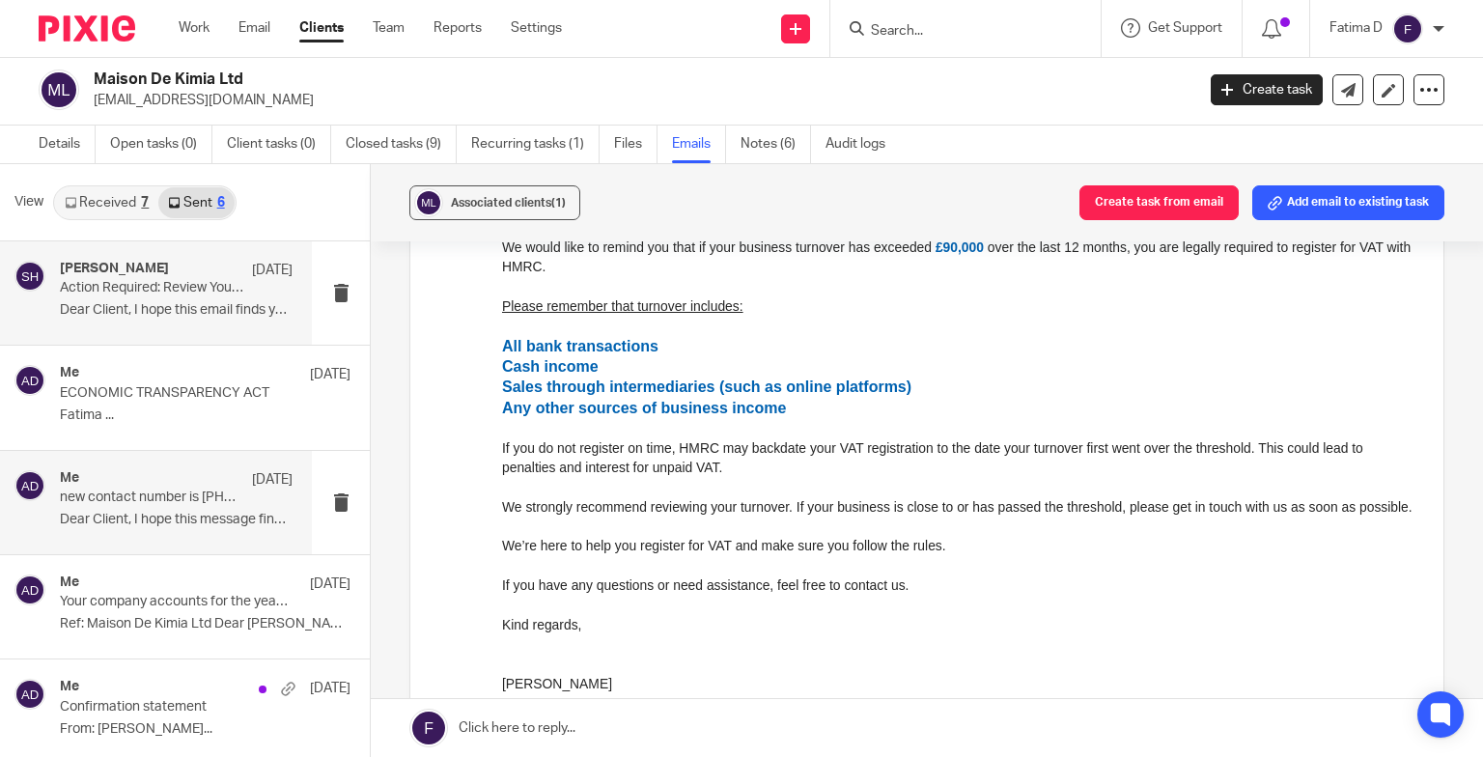
scroll to position [290, 0]
click at [161, 513] on p "Dear Client, I hope this message finds you..." at bounding box center [176, 520] width 233 height 16
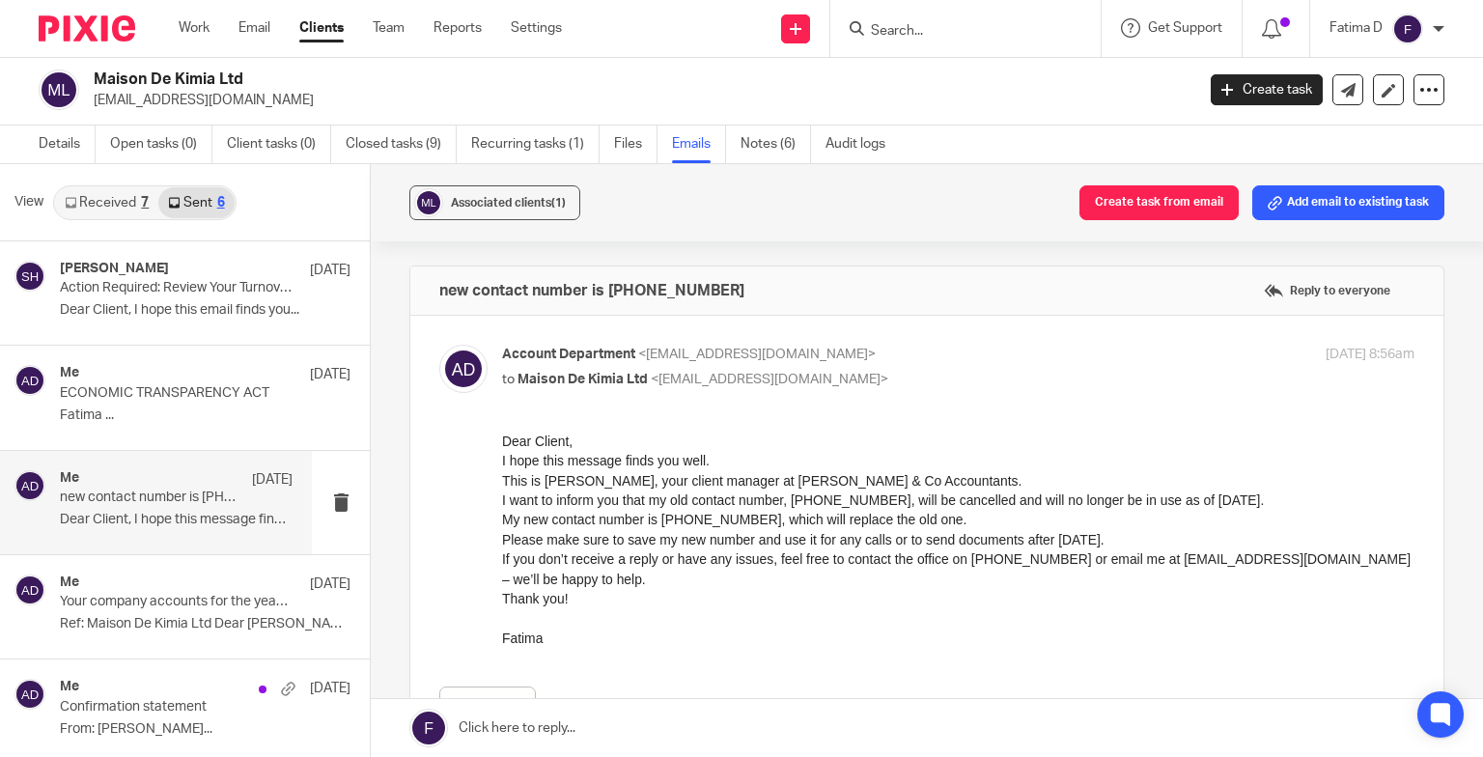
scroll to position [0, 0]
click at [915, 27] on input "Search" at bounding box center [956, 31] width 174 height 17
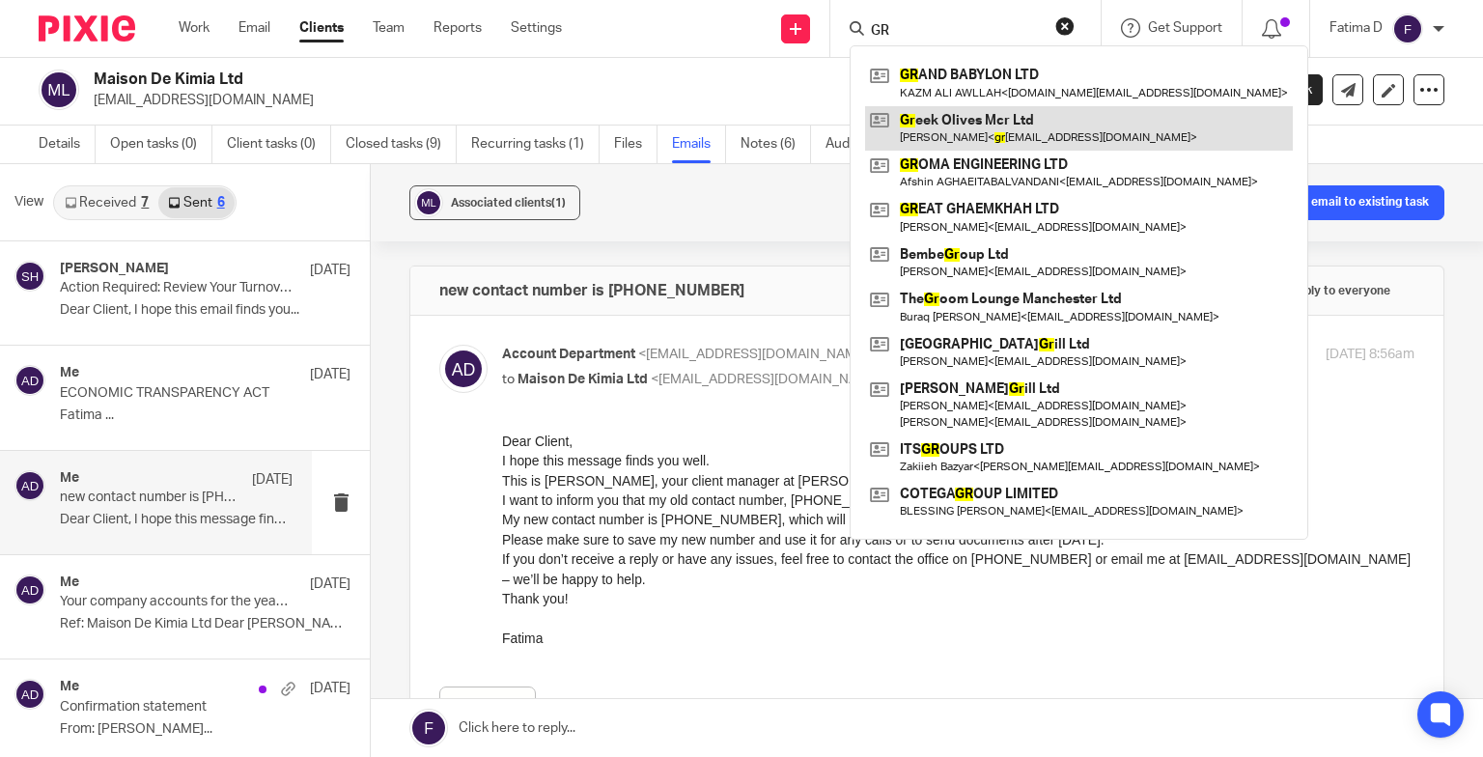
type input "GR"
click at [989, 113] on link at bounding box center [1079, 128] width 428 height 44
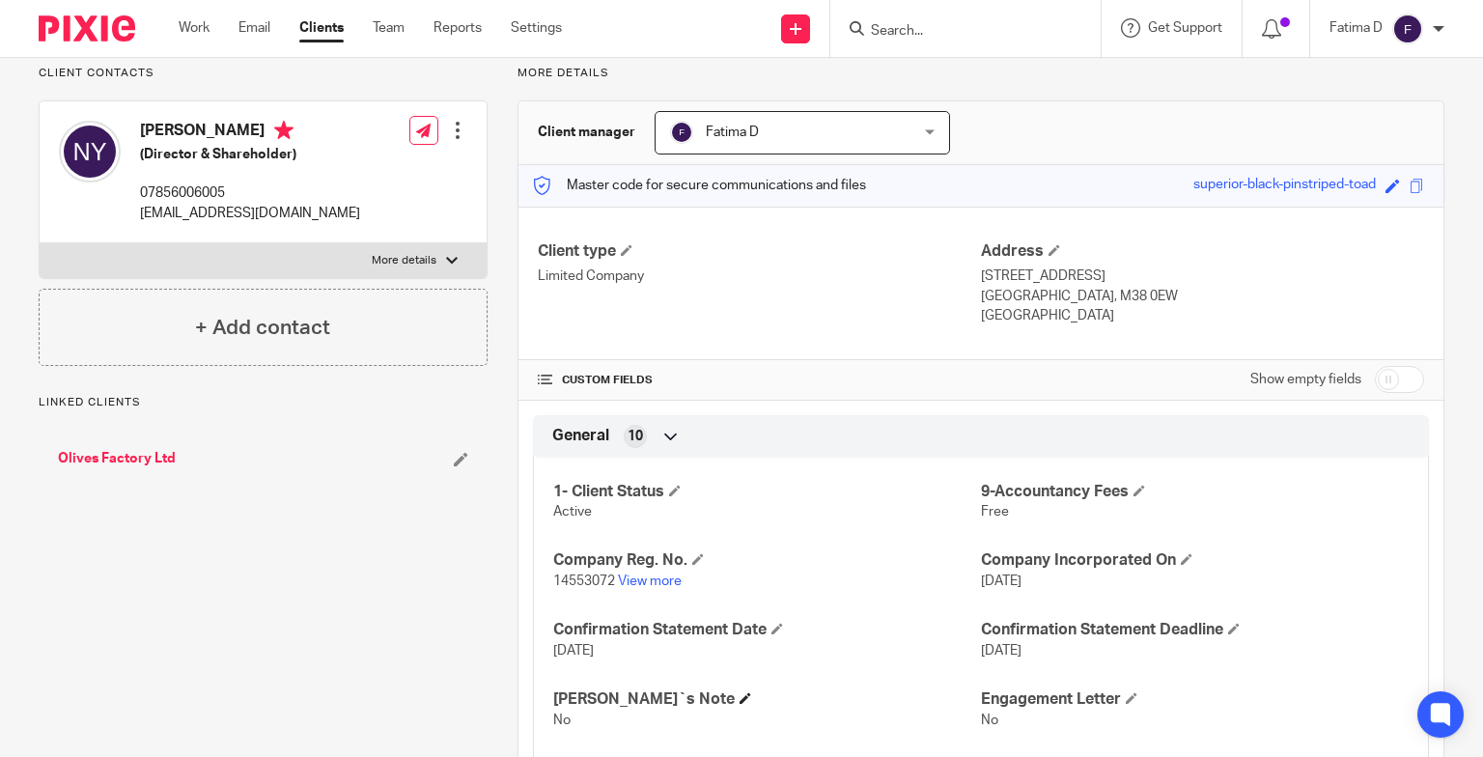
scroll to position [290, 0]
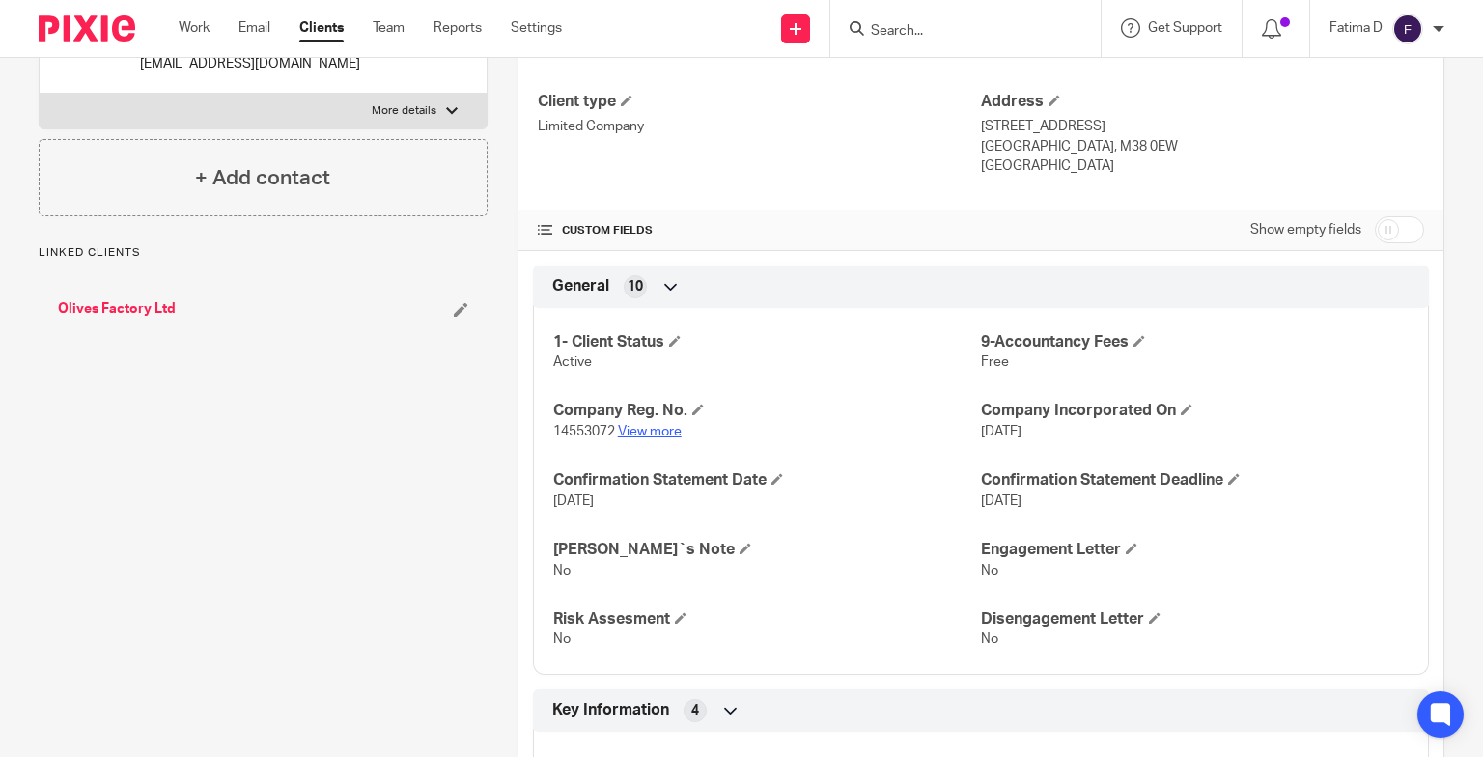
click at [660, 429] on link "View more" at bounding box center [650, 432] width 64 height 14
